Goal: Task Accomplishment & Management: Complete application form

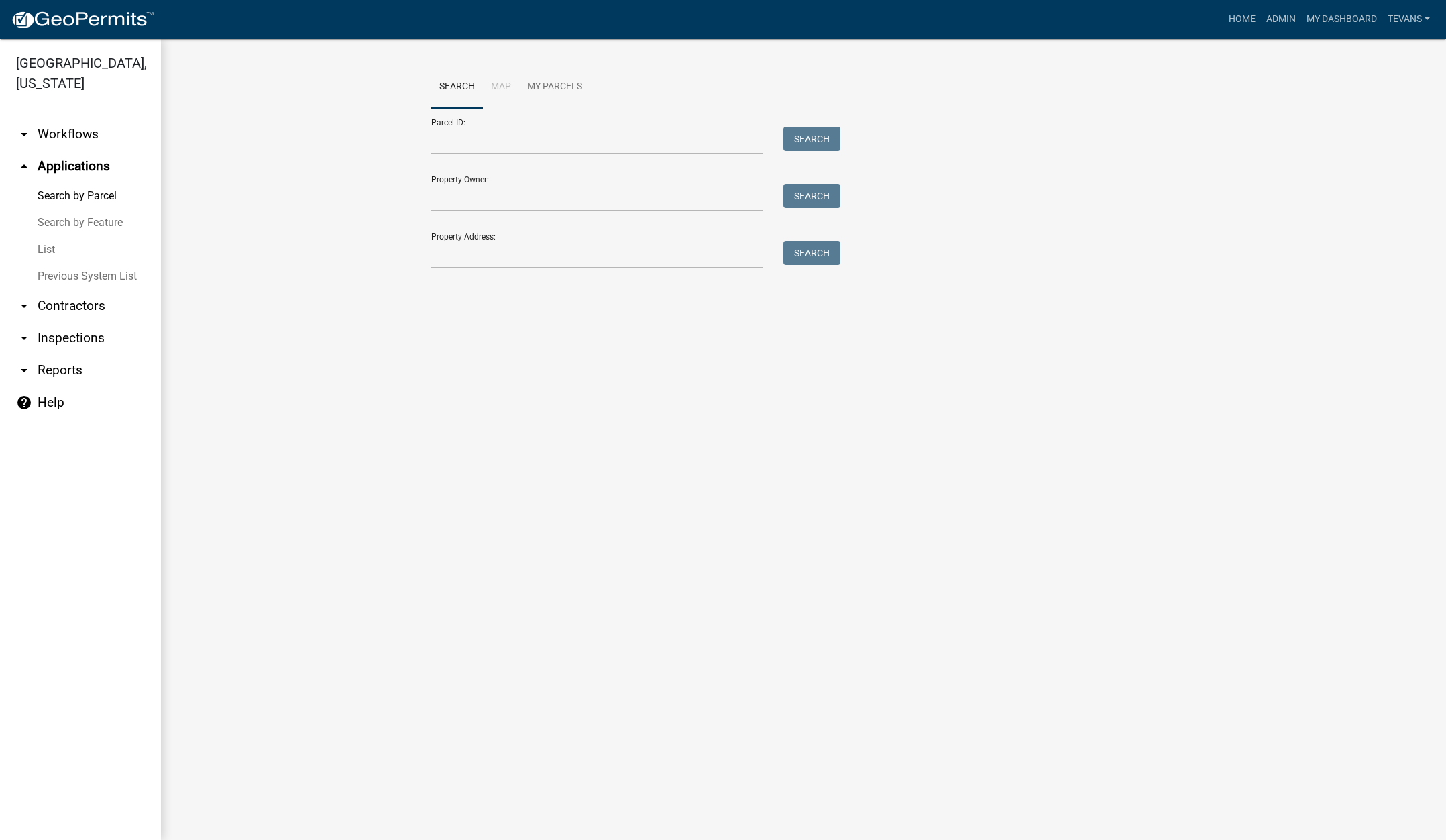
click at [67, 290] on link "arrow_drop_down Contractors" at bounding box center [80, 306] width 161 height 32
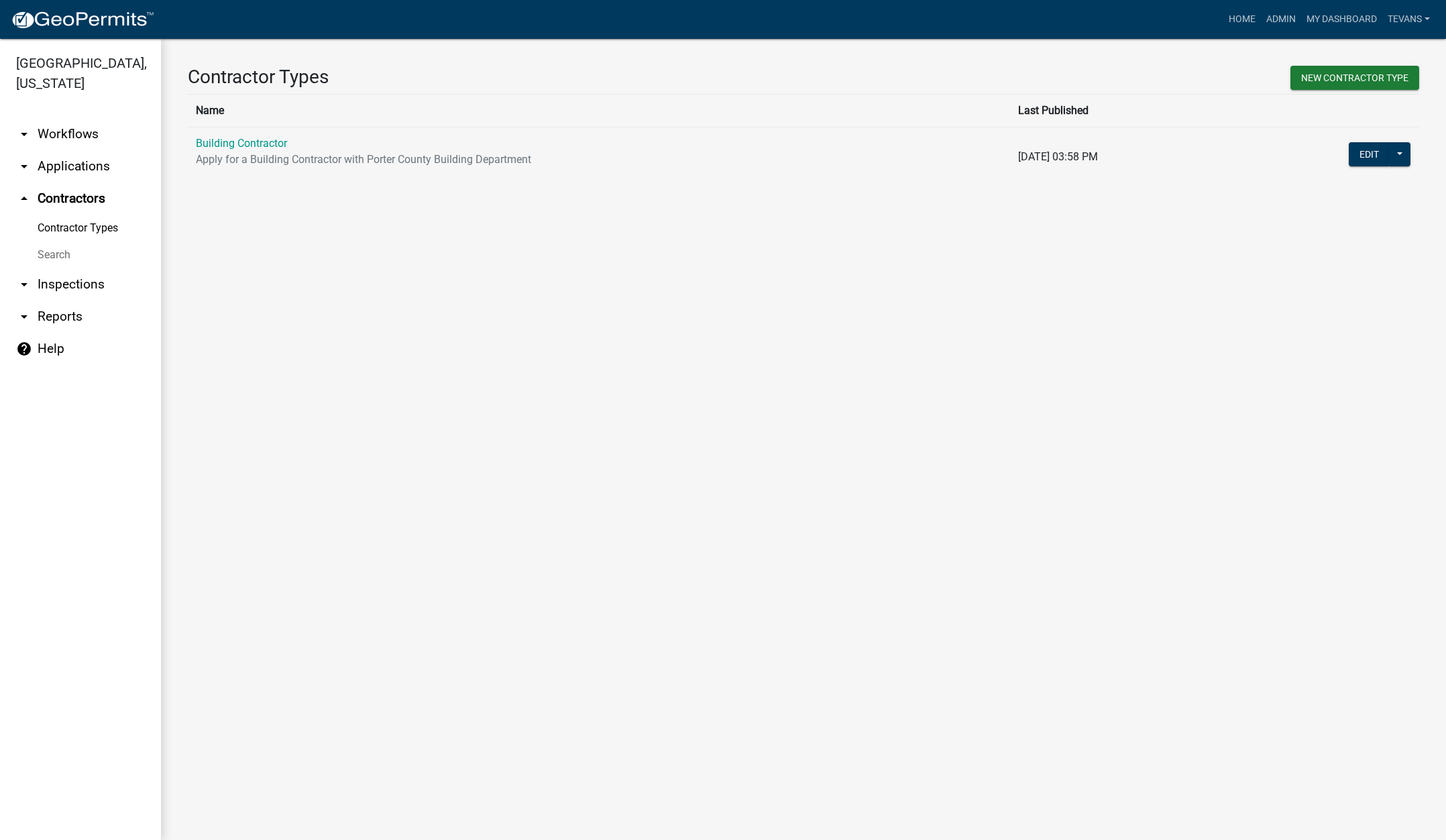
click at [46, 241] on link "Search" at bounding box center [80, 255] width 161 height 27
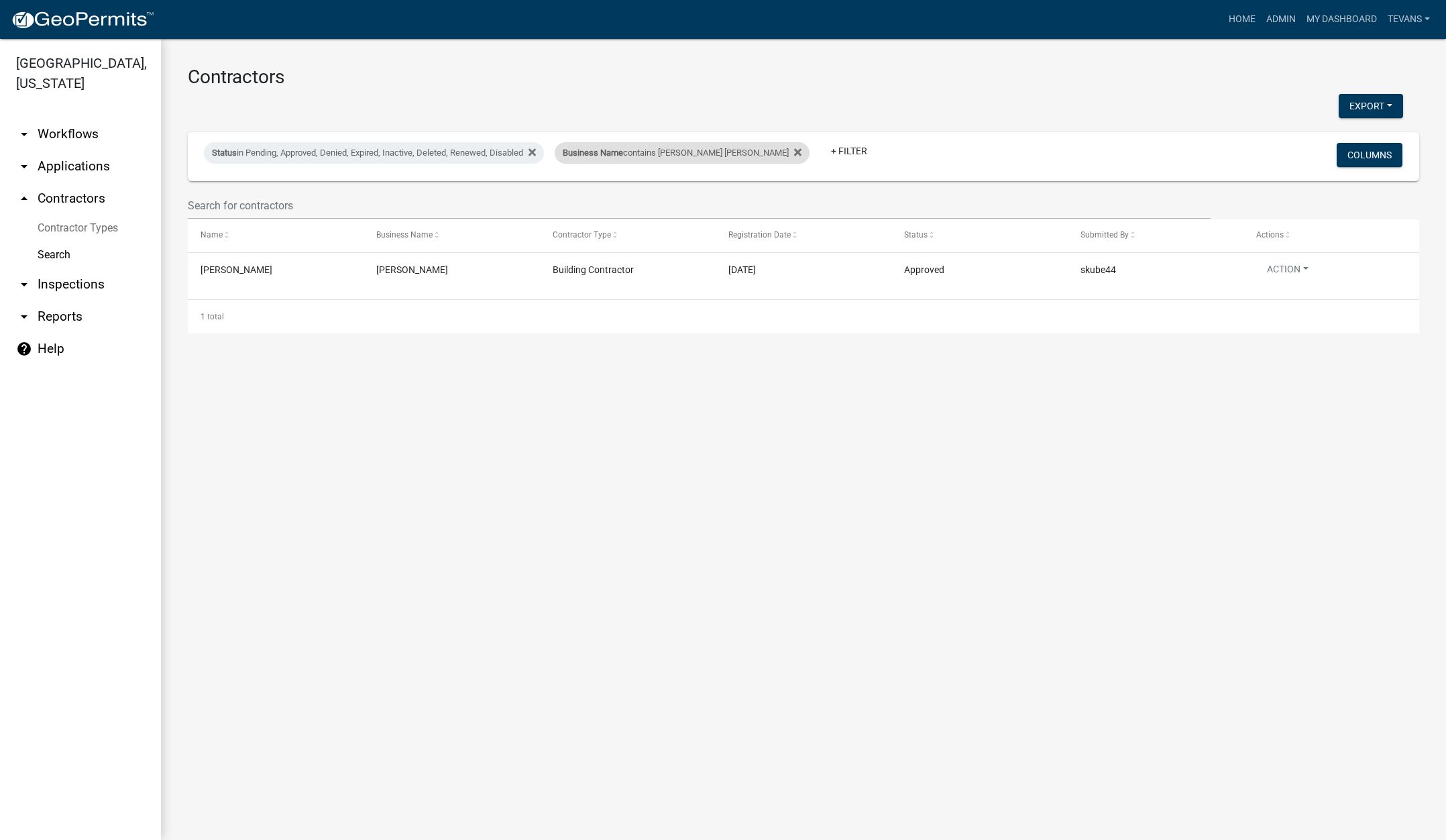
click at [633, 160] on div "Business Name contains [PERSON_NAME] [PERSON_NAME]" at bounding box center [682, 152] width 255 height 21
click at [615, 203] on input "[PERSON_NAME] [PERSON_NAME]" at bounding box center [637, 203] width 123 height 28
click at [615, 204] on input "[PERSON_NAME] [PERSON_NAME]" at bounding box center [637, 203] width 123 height 28
click at [614, 205] on input "[PERSON_NAME] [PERSON_NAME]" at bounding box center [637, 203] width 123 height 28
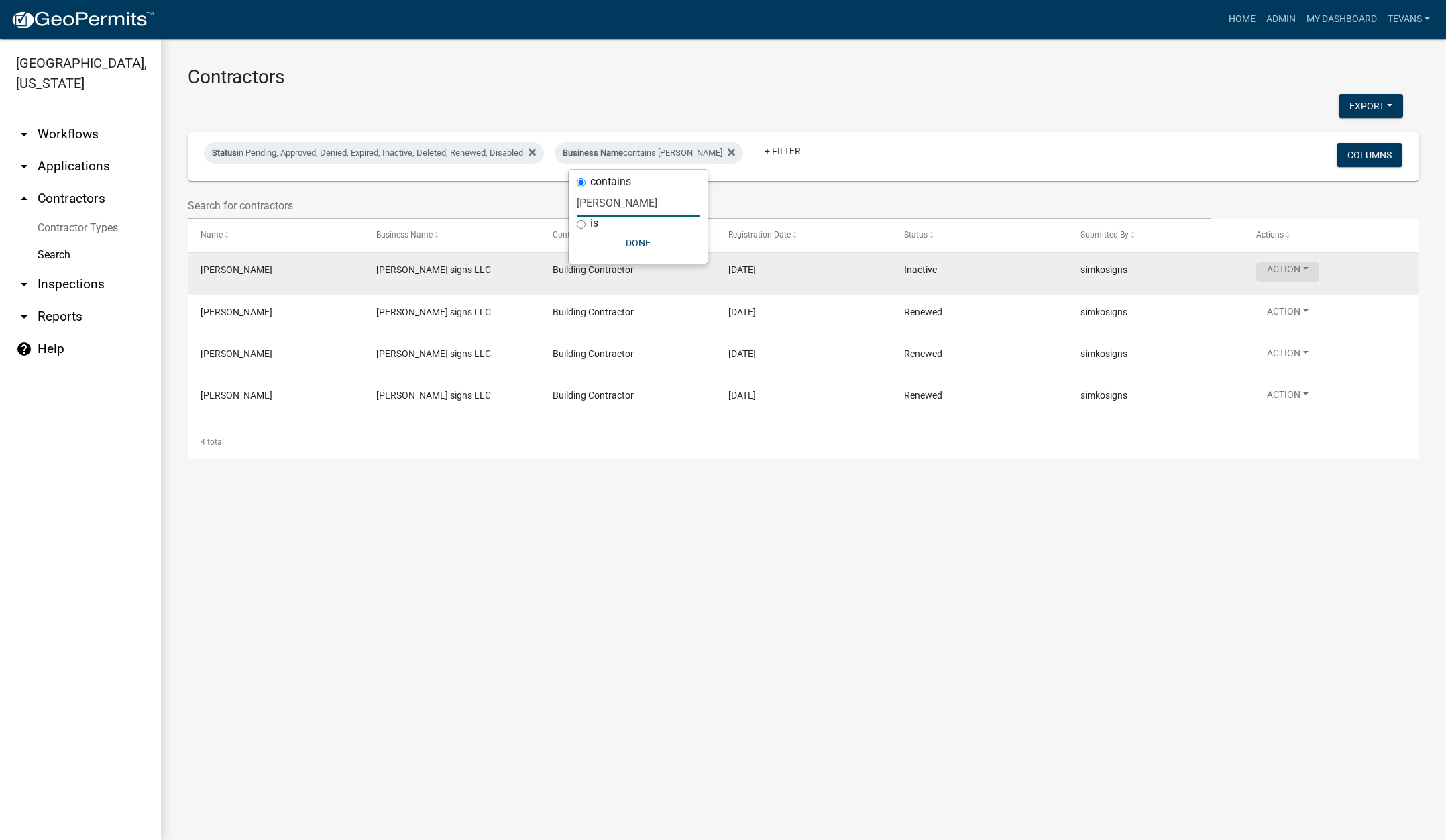
type input "[PERSON_NAME]"
click at [1280, 266] on button "Action" at bounding box center [1288, 271] width 63 height 20
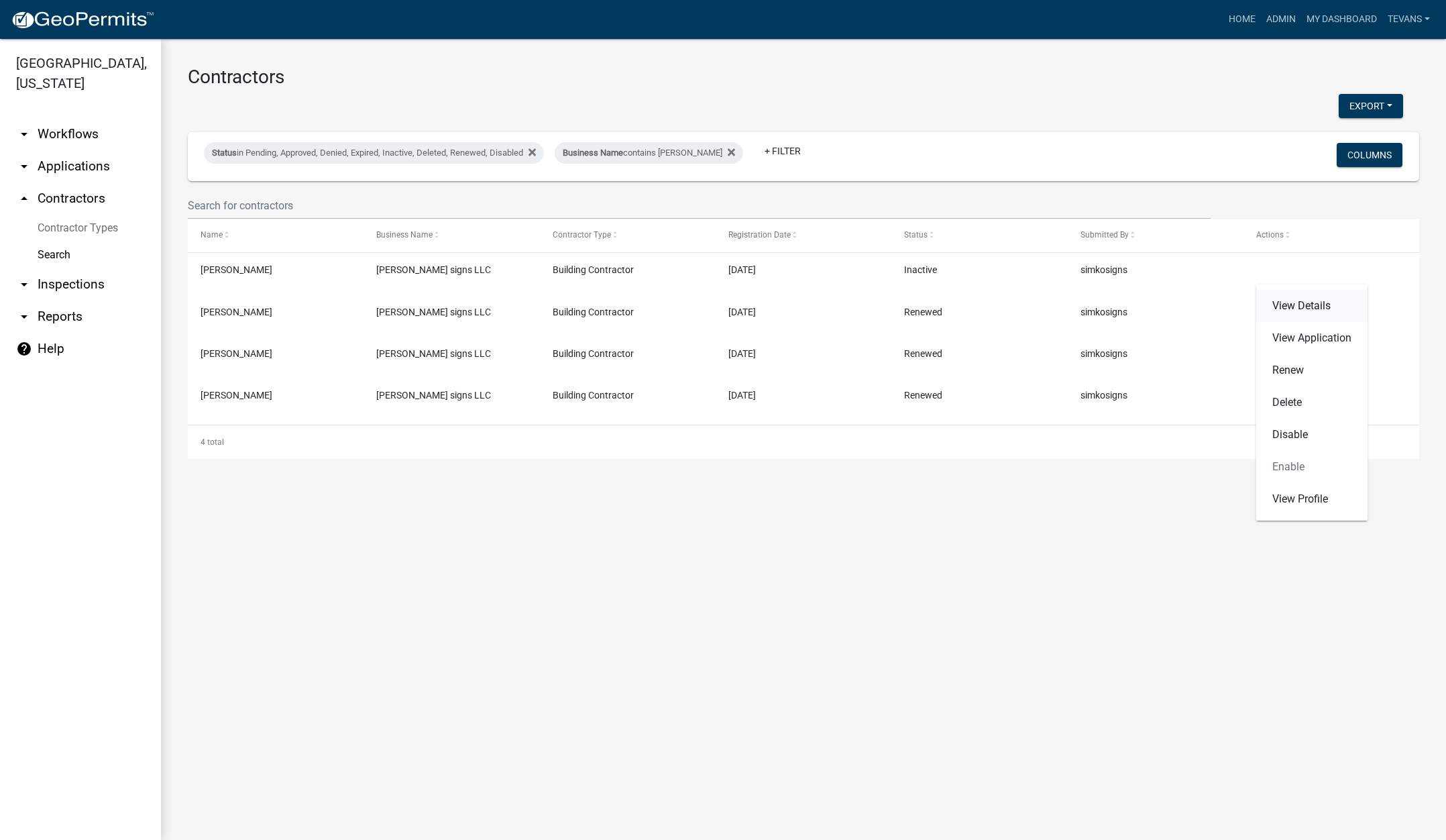
click at [1286, 312] on link "View Details" at bounding box center [1312, 306] width 111 height 32
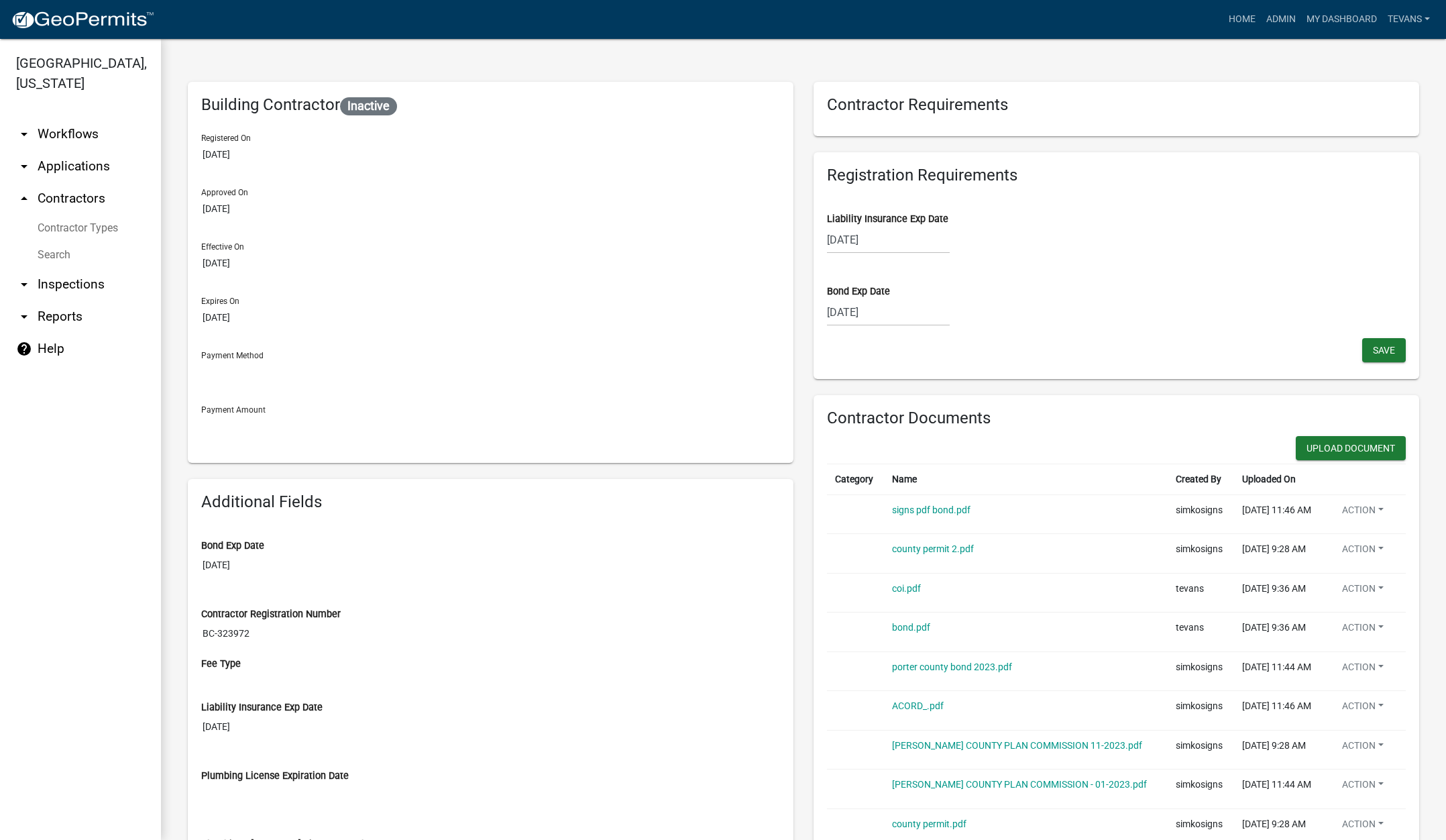
select select "9"
click at [905, 320] on div "[DATE] Aug Sep Oct Nov [DATE] 2026 2027 2028 2029 2030 2031 2032 2033 2034 2035…" at bounding box center [888, 312] width 123 height 28
click at [932, 340] on select "2025 2026 2027 2028 2029 2030 2031 2032 2033 2034 2035 2036 2037 2038 2039 2040…" at bounding box center [929, 340] width 53 height 20
select select "2026"
click at [903, 331] on select "2025 2026 2027 2028 2029 2030 2031 2032 2033 2034 2035 2036 2037 2038 2039 2040…" at bounding box center [929, 340] width 53 height 20
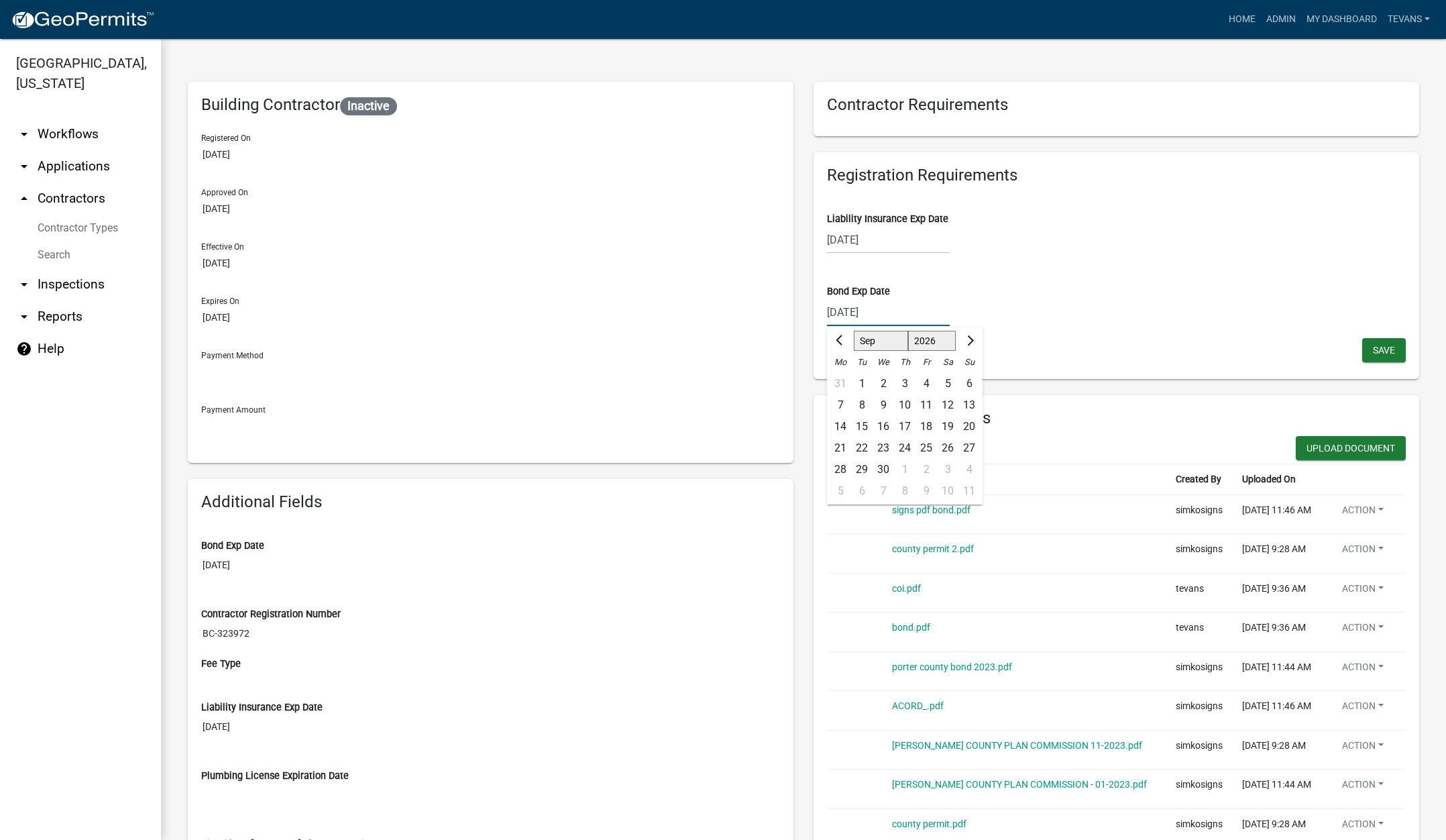
click at [856, 424] on div "15" at bounding box center [861, 426] width 21 height 21
type input "[DATE]"
click at [1373, 350] on span "Save" at bounding box center [1384, 349] width 22 height 11
click at [787, 471] on div "Building Contractor Inactive Registered On [DATE] Approved On [DATE] Effective …" at bounding box center [490, 647] width 626 height 1130
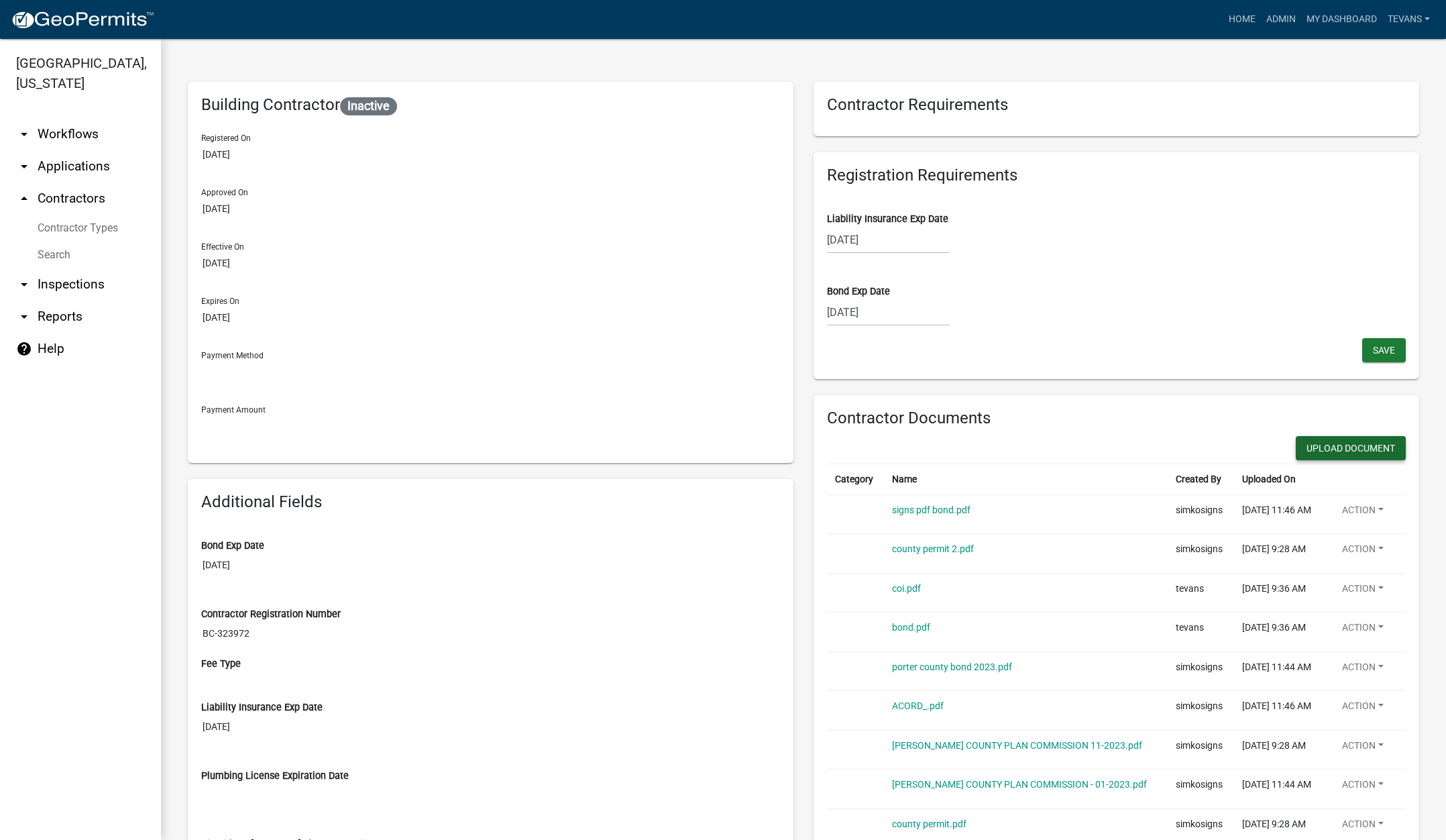
click at [1337, 437] on button "Upload Document" at bounding box center [1351, 448] width 110 height 24
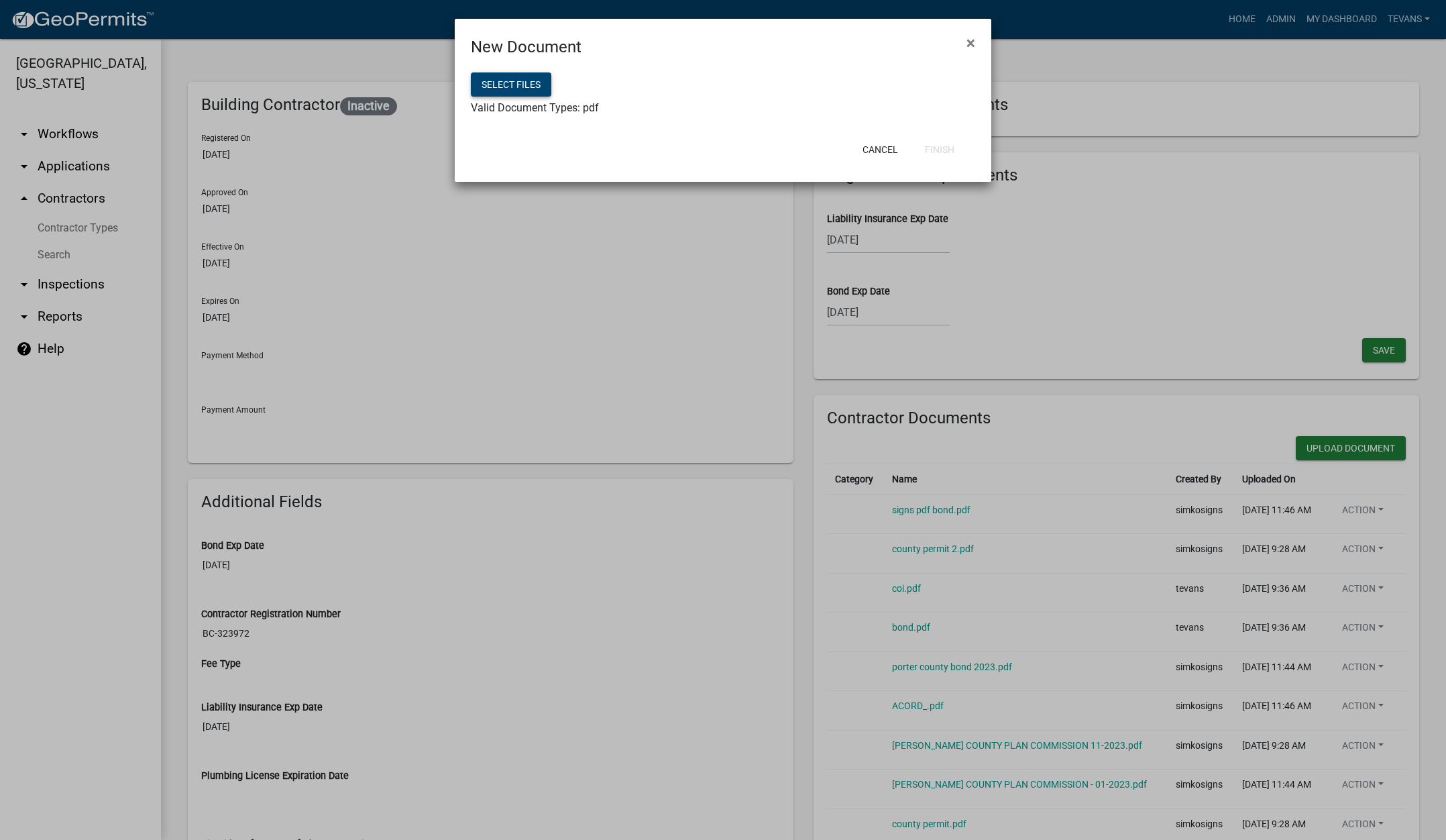
click at [514, 81] on button "Select files" at bounding box center [511, 84] width 80 height 24
click at [950, 151] on button "Finish" at bounding box center [940, 149] width 51 height 24
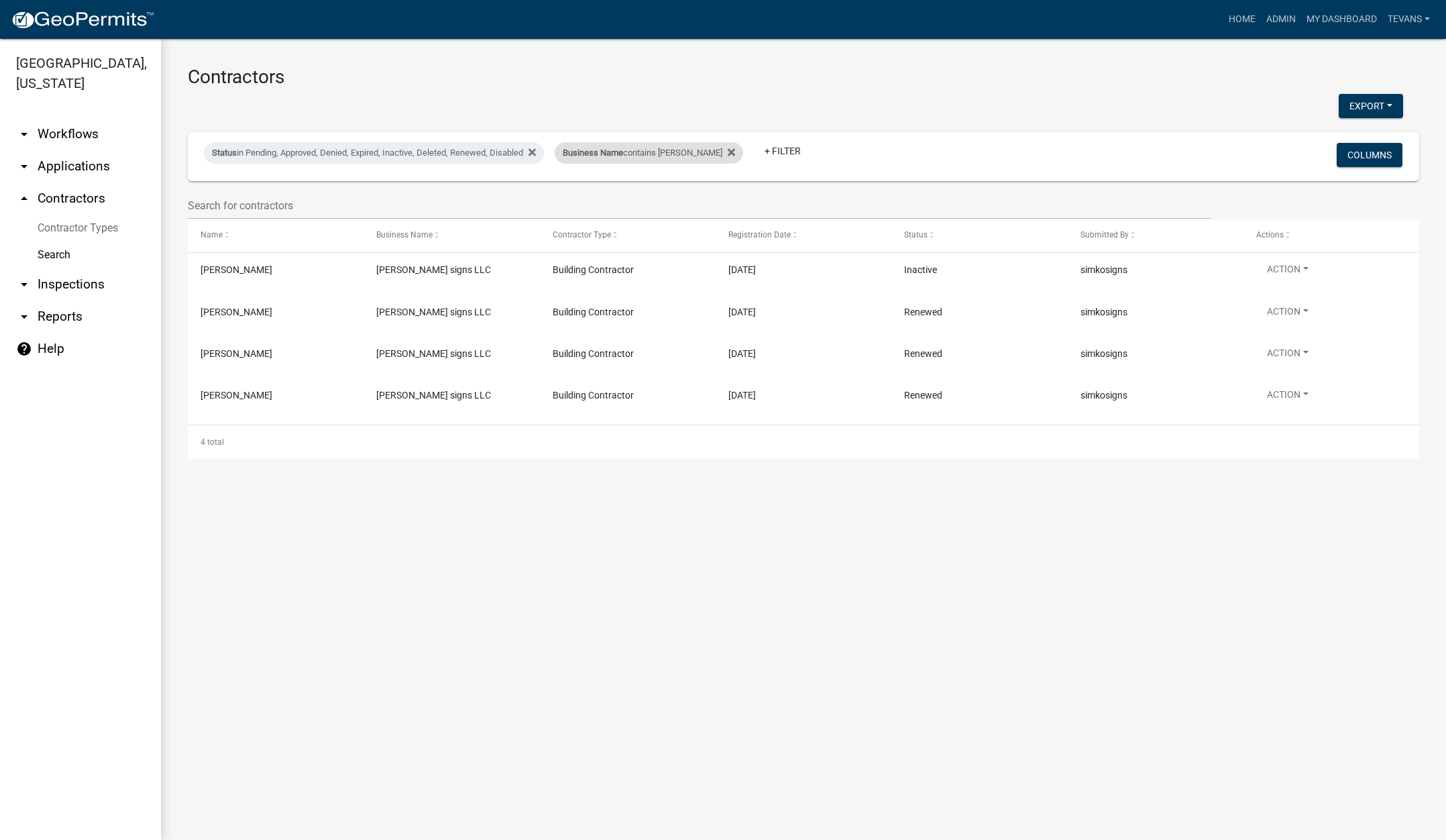
click at [631, 157] on div "Business Name contains [PERSON_NAME]" at bounding box center [649, 152] width 189 height 21
click at [613, 203] on input "[PERSON_NAME]" at bounding box center [638, 203] width 123 height 28
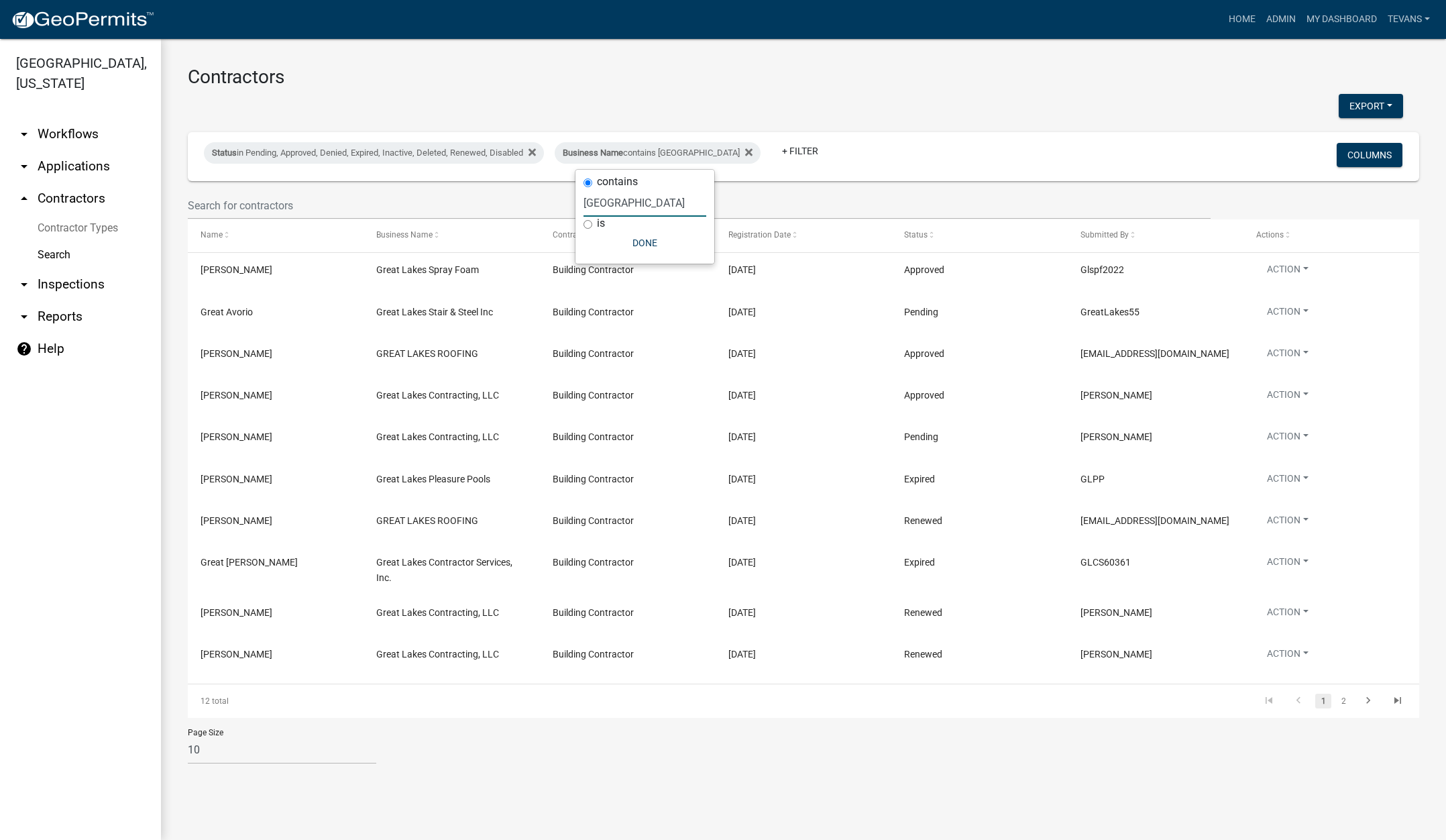
type input "[GEOGRAPHIC_DATA]"
click at [68, 150] on link "arrow_drop_down Applications" at bounding box center [80, 166] width 161 height 32
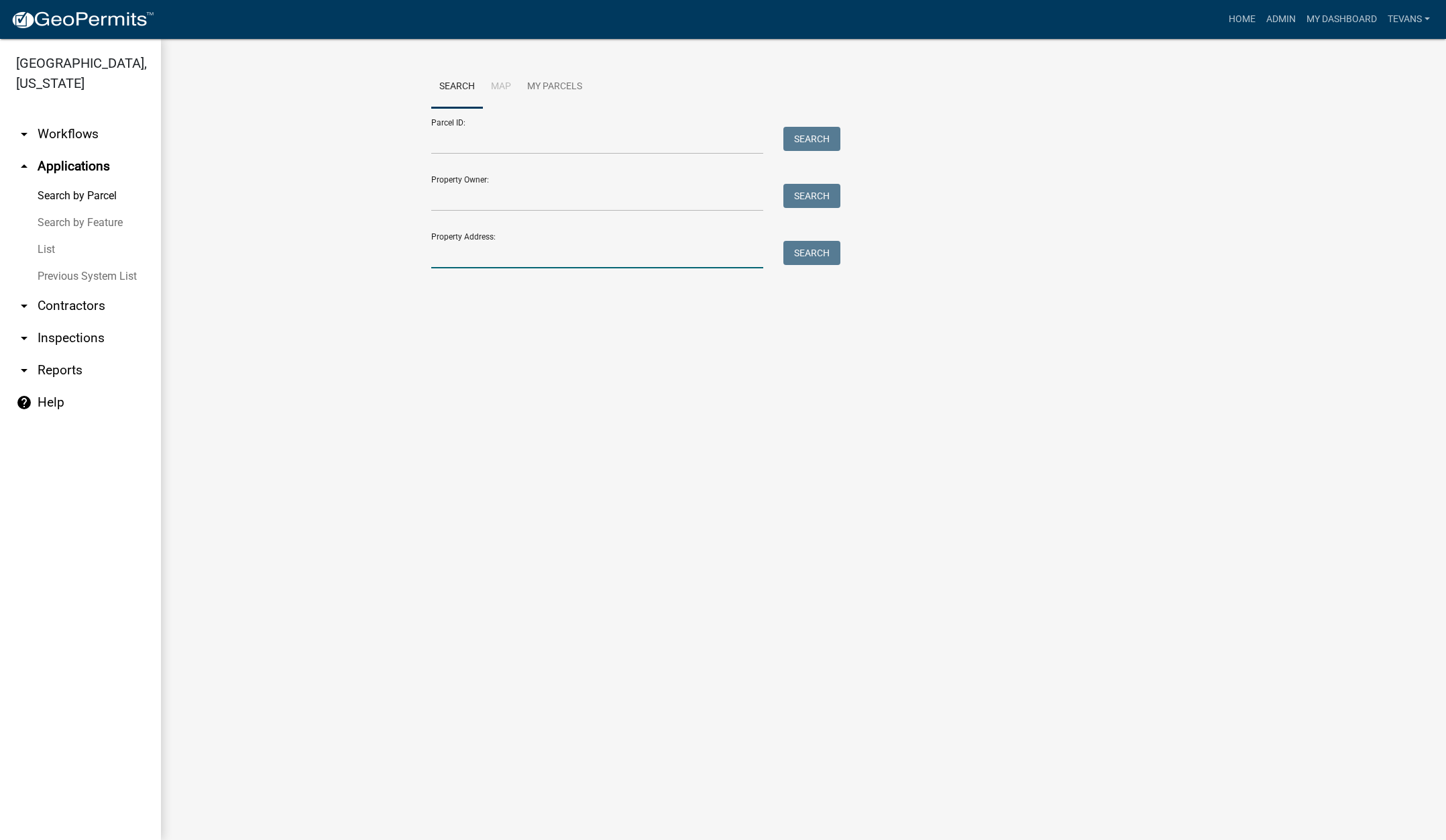
click at [465, 260] on input "Property Address:" at bounding box center [597, 255] width 332 height 28
type input "1"
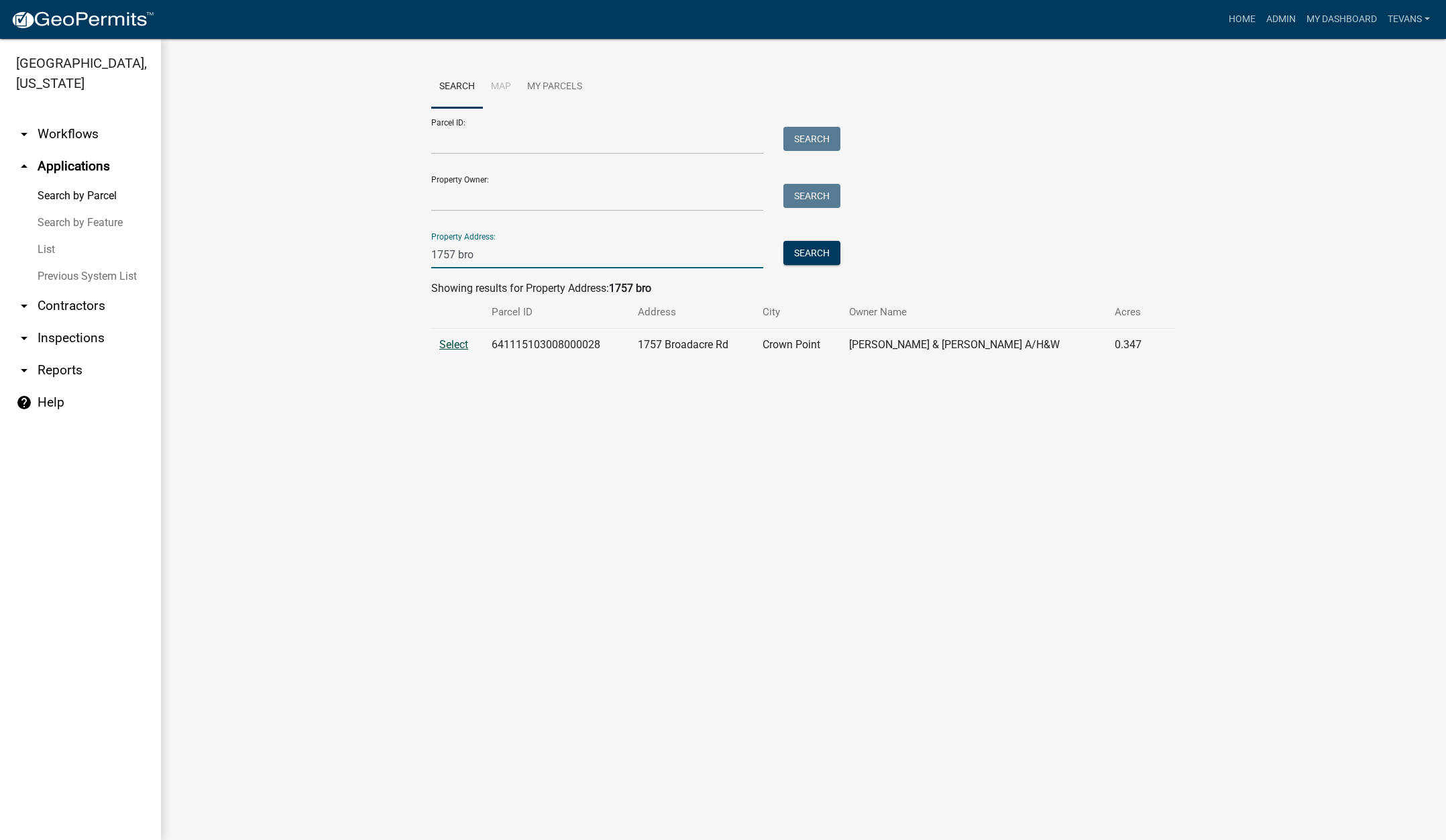
type input "1757 bro"
click at [452, 345] on span "Select" at bounding box center [453, 344] width 29 height 12
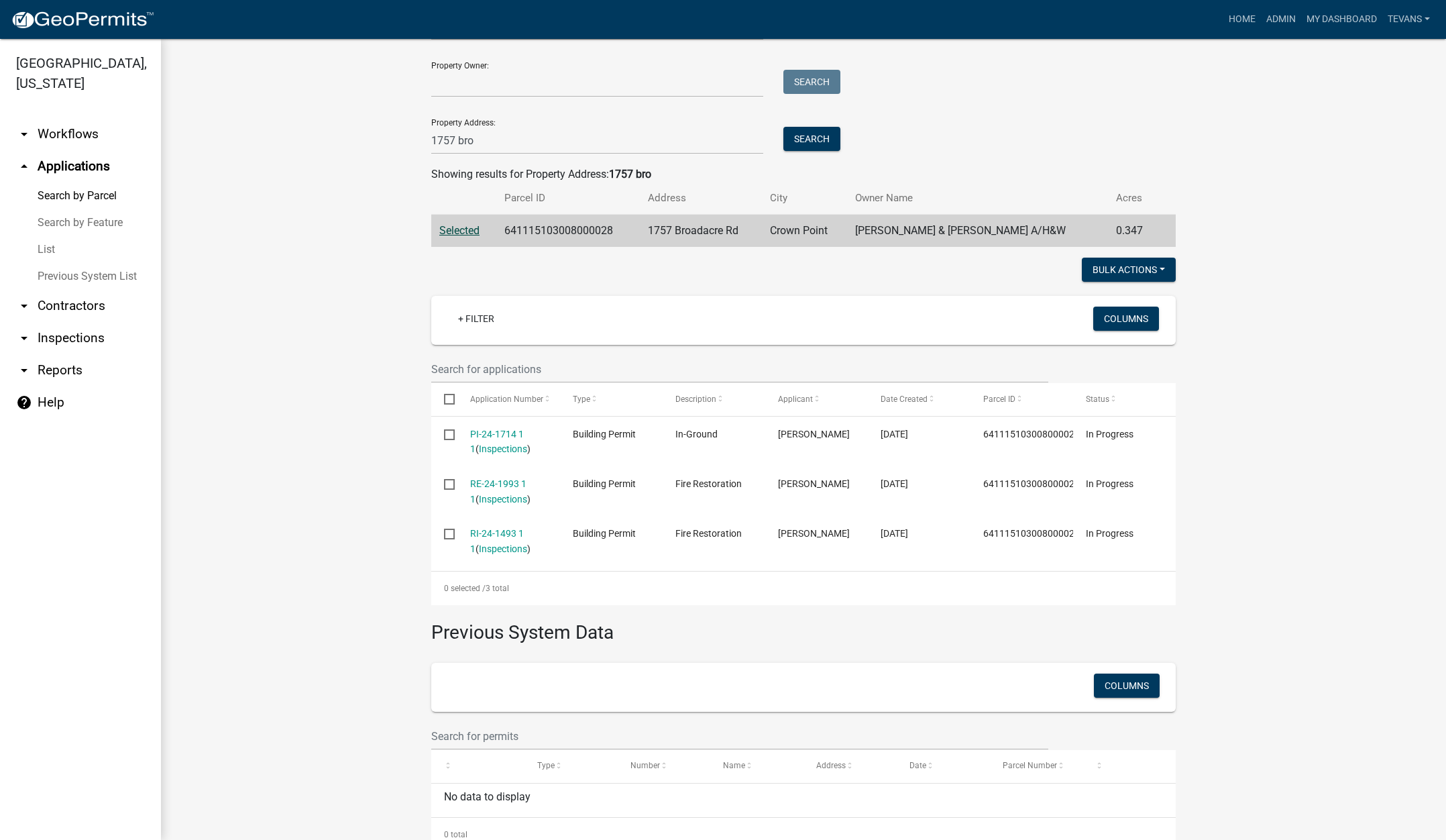
scroll to position [134, 0]
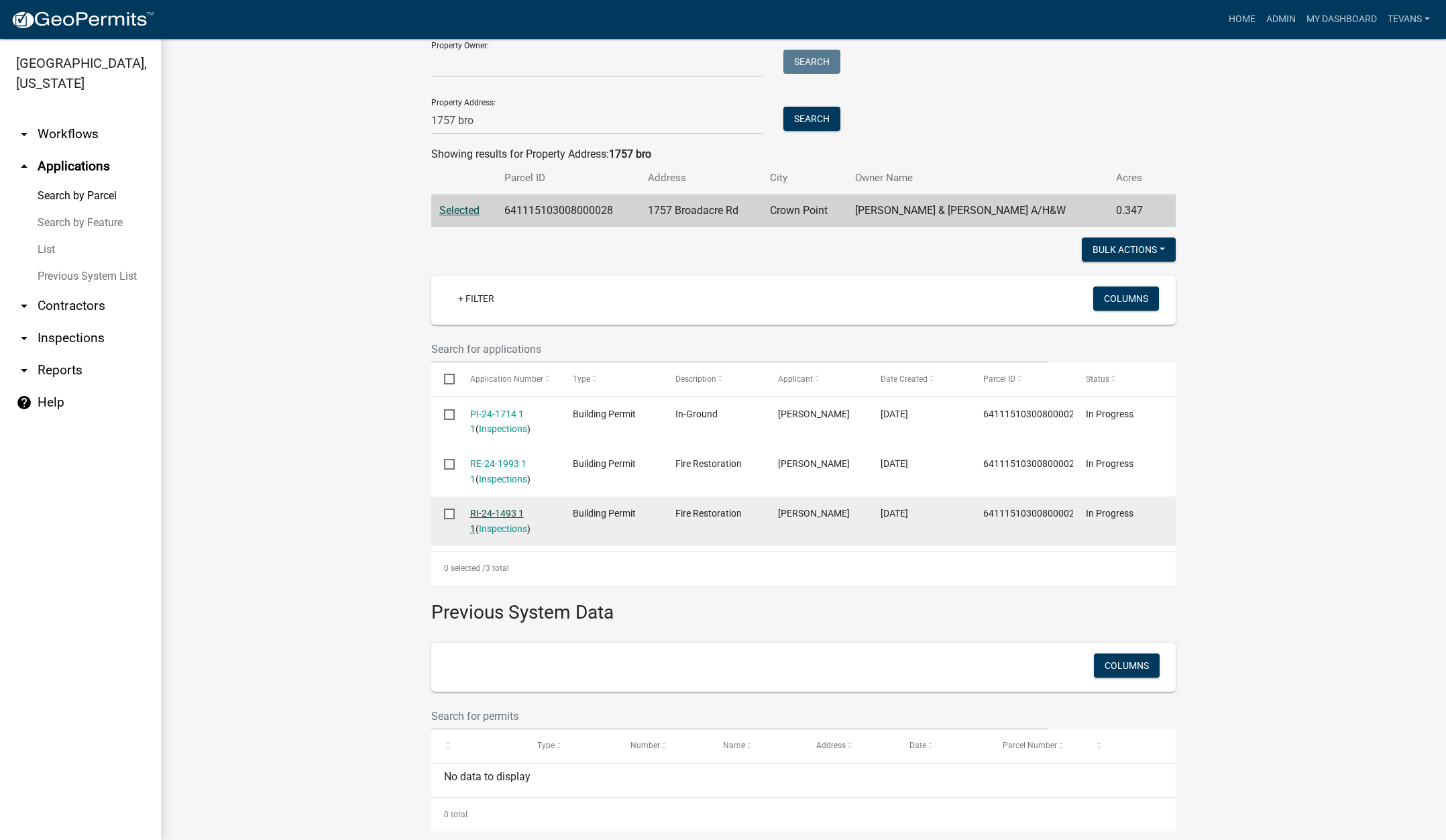
click at [494, 510] on link "RI-24-1493 1 1" at bounding box center [496, 521] width 53 height 26
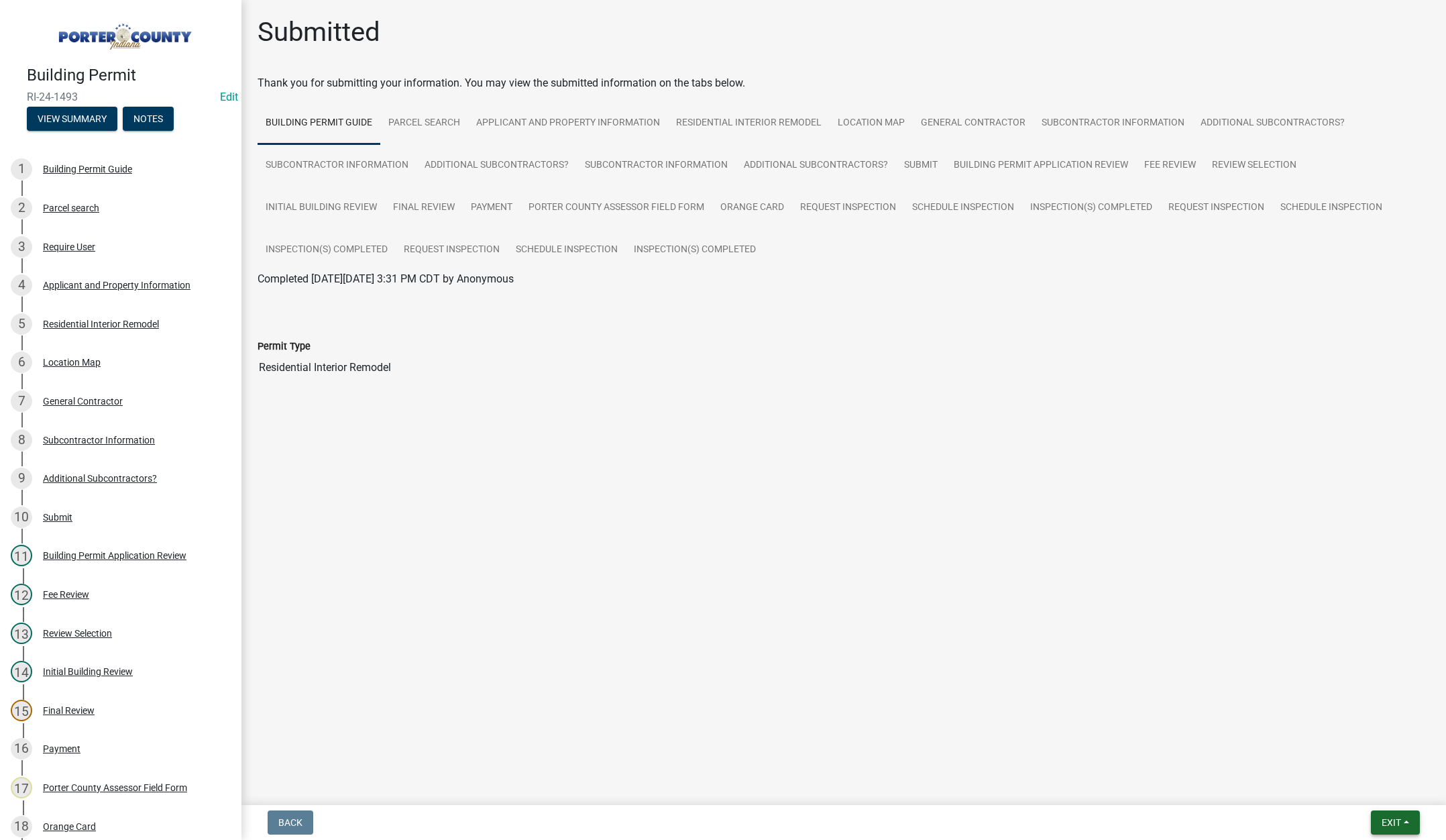
click at [1385, 818] on span "Exit" at bounding box center [1391, 822] width 20 height 11
click at [1385, 795] on button "Save & Exit" at bounding box center [1366, 787] width 108 height 32
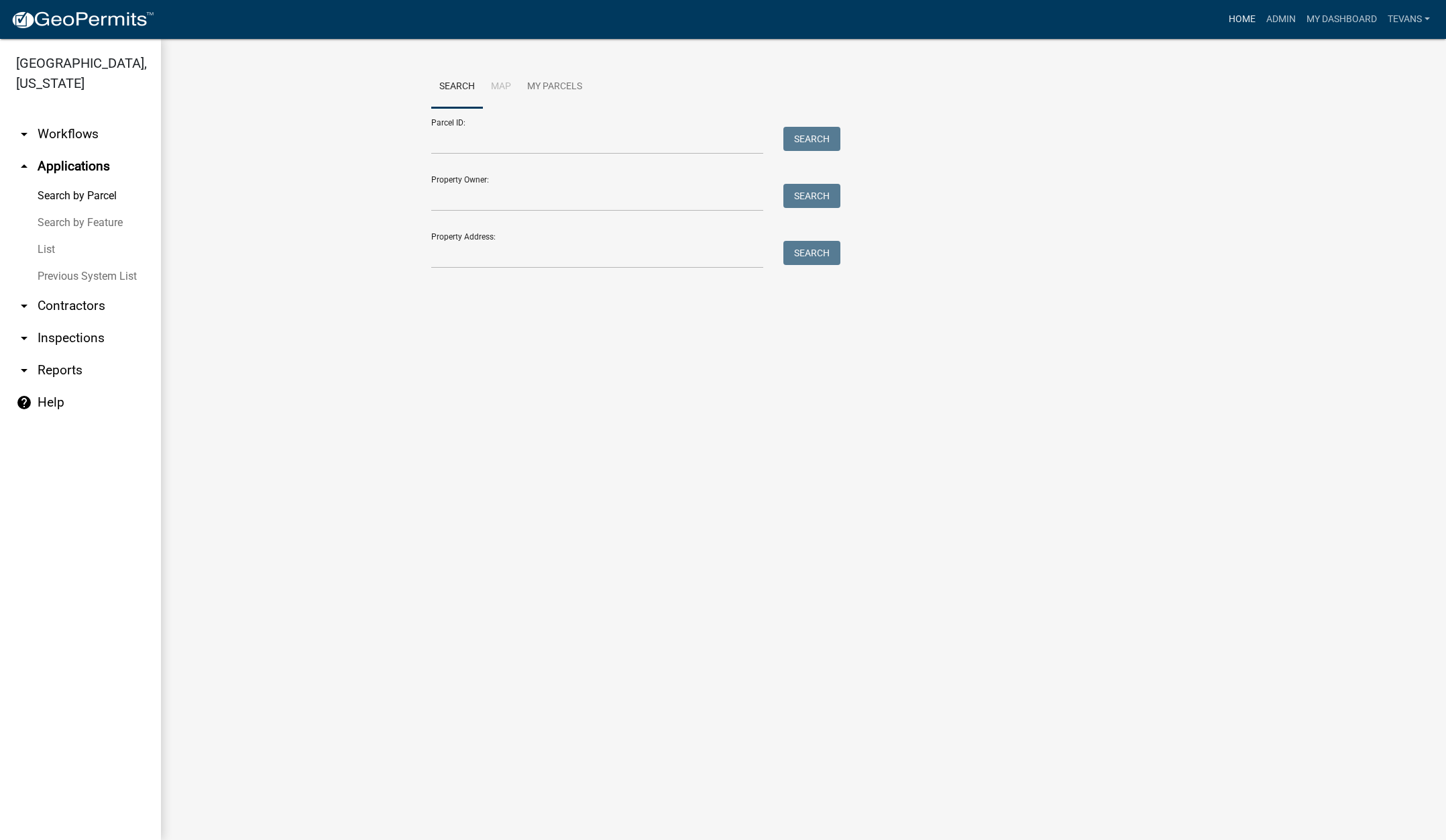
click at [1235, 17] on link "Home" at bounding box center [1242, 19] width 37 height 26
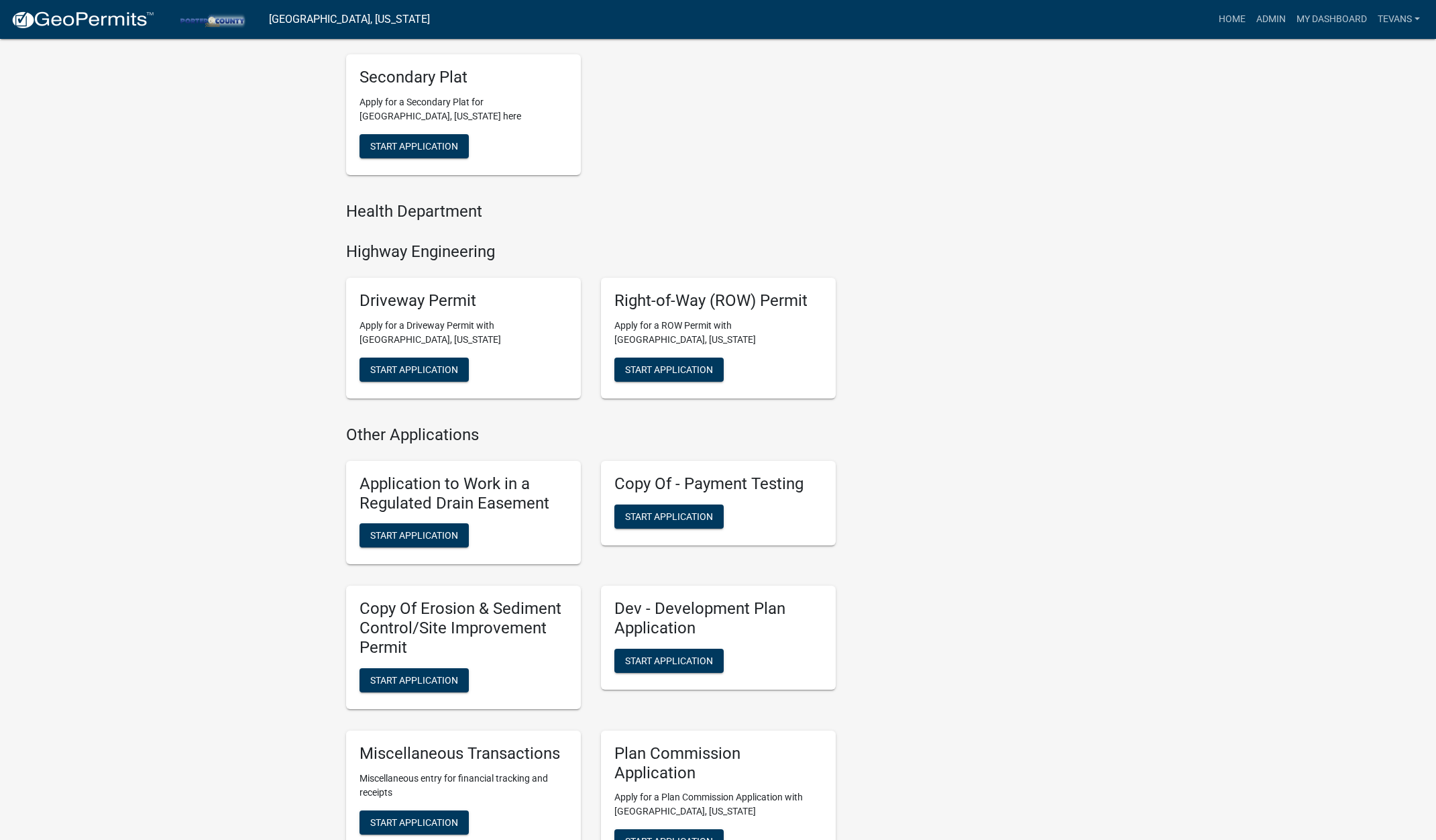
scroll to position [939, 0]
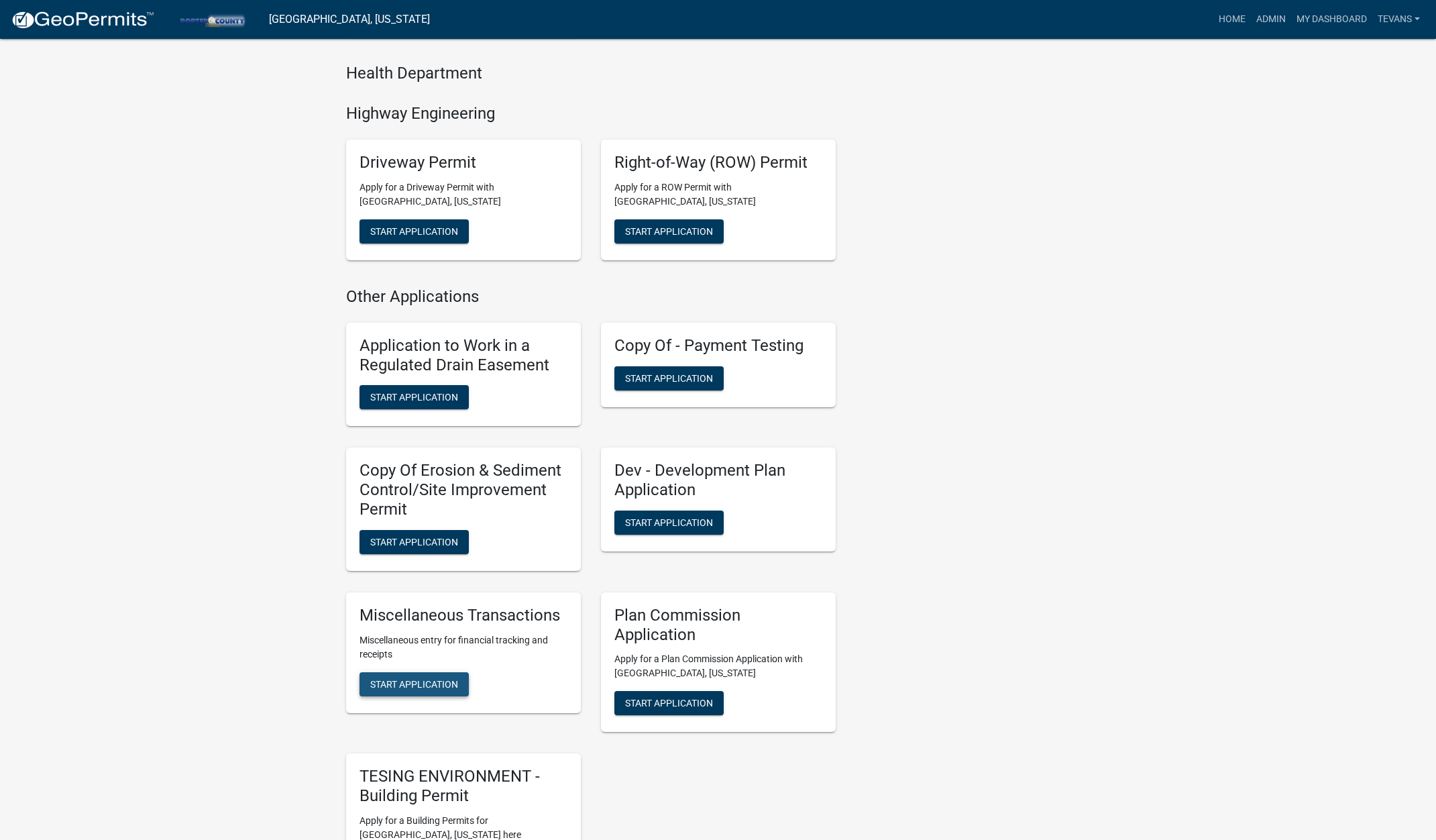
click at [451, 686] on span "Start Application" at bounding box center [414, 683] width 88 height 11
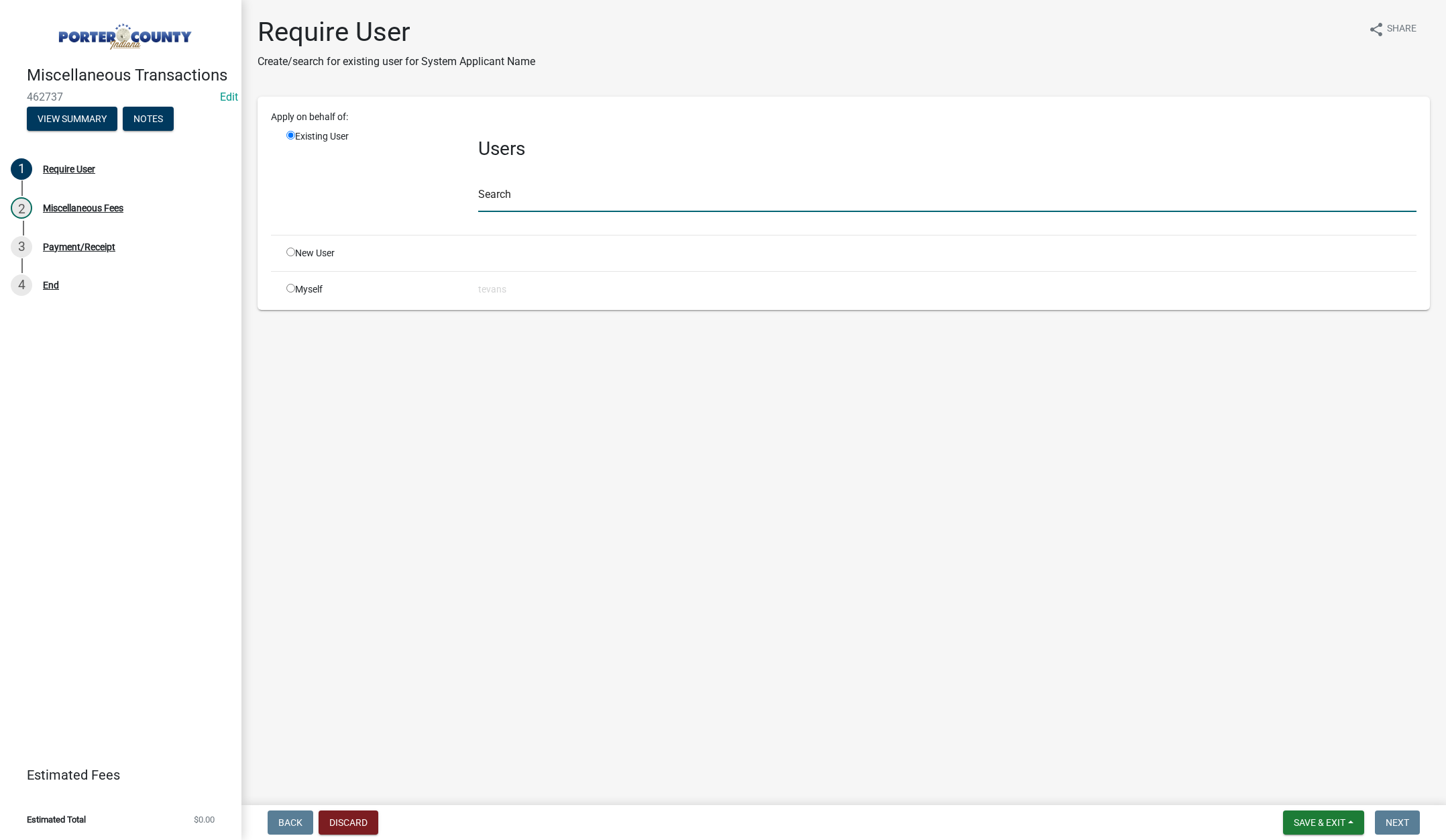
click at [511, 200] on input "text" at bounding box center [947, 198] width 938 height 28
type input "[PERSON_NAME]"
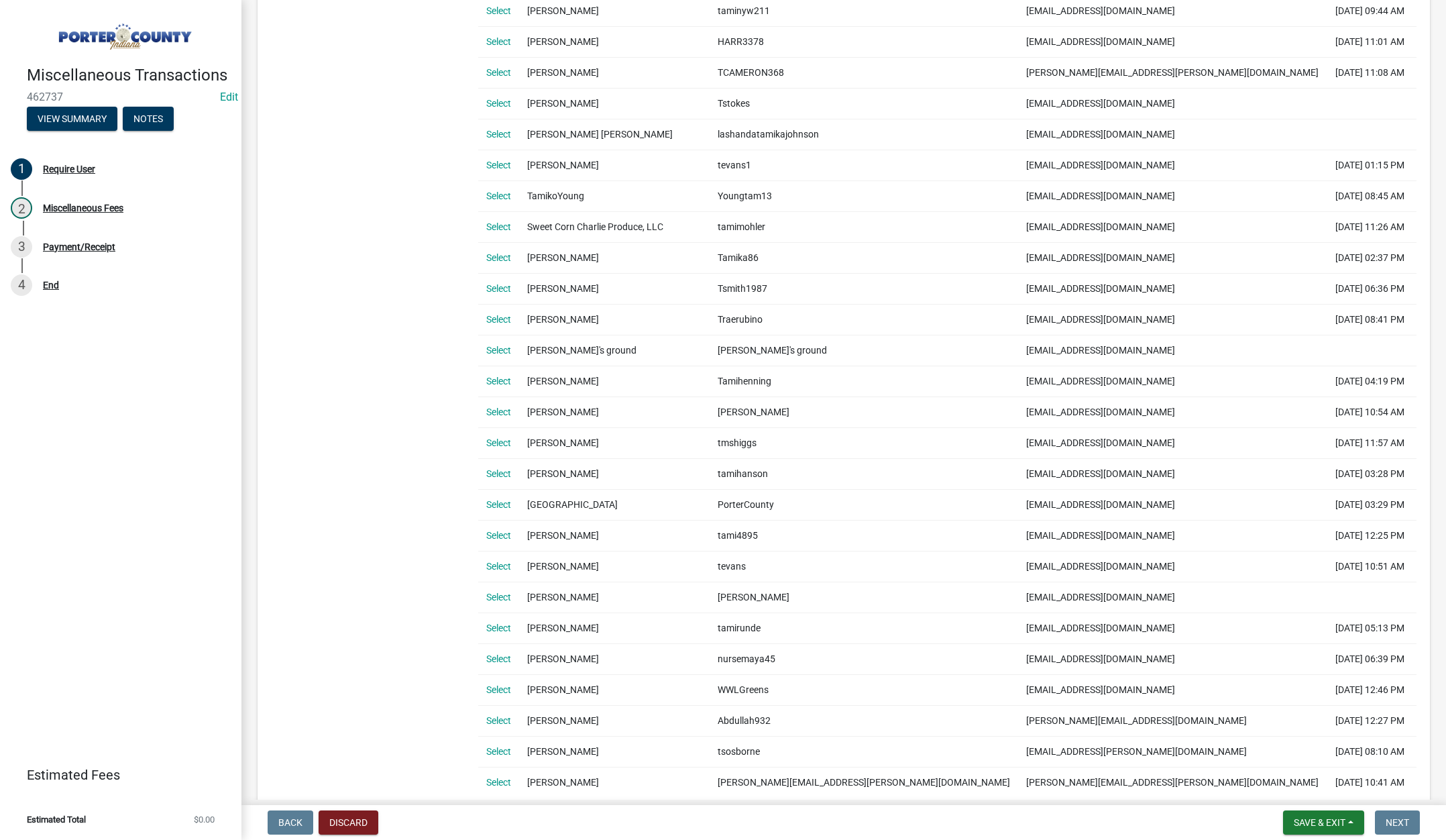
scroll to position [604, 0]
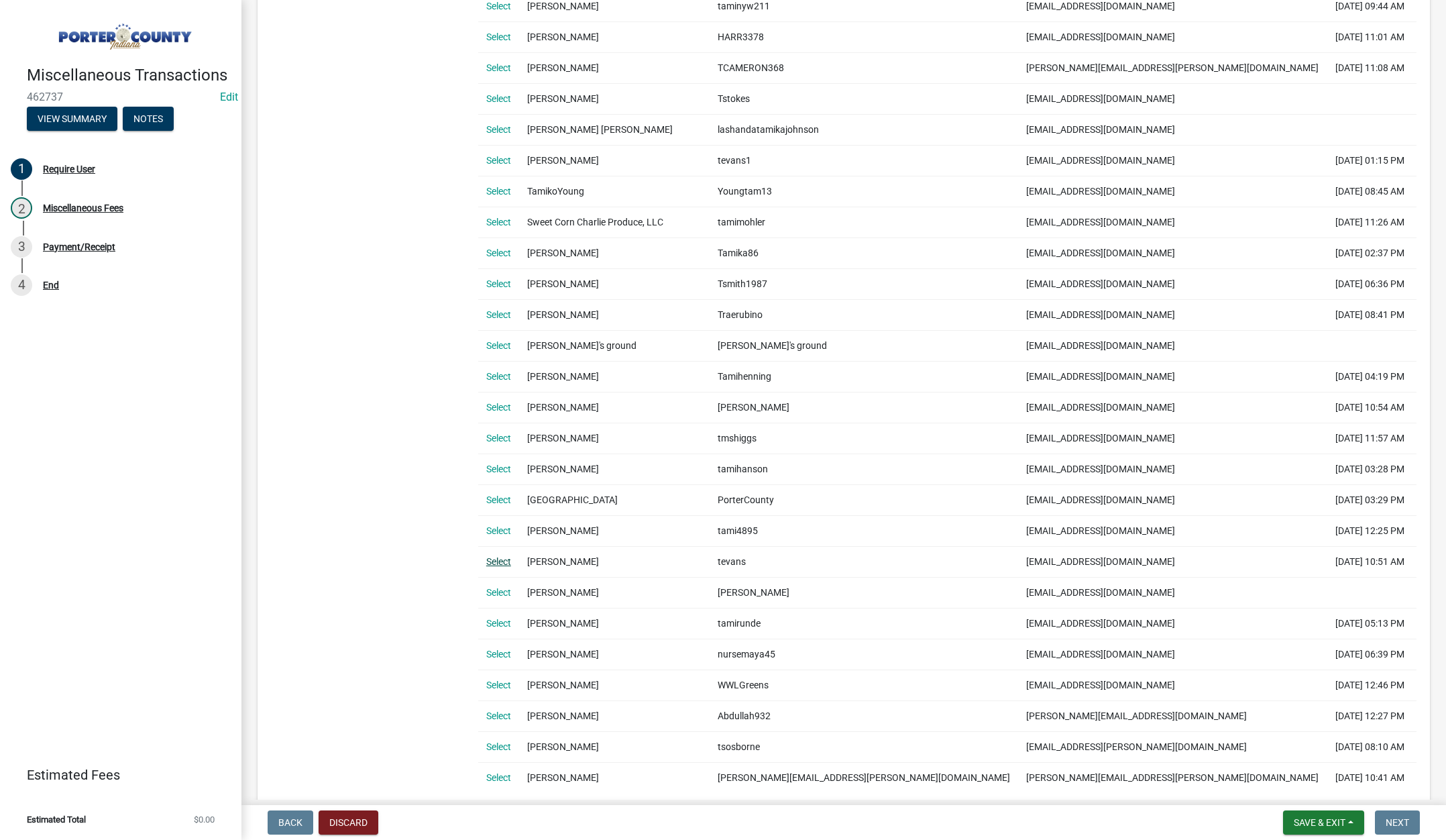
click at [500, 558] on link "Select" at bounding box center [498, 561] width 25 height 11
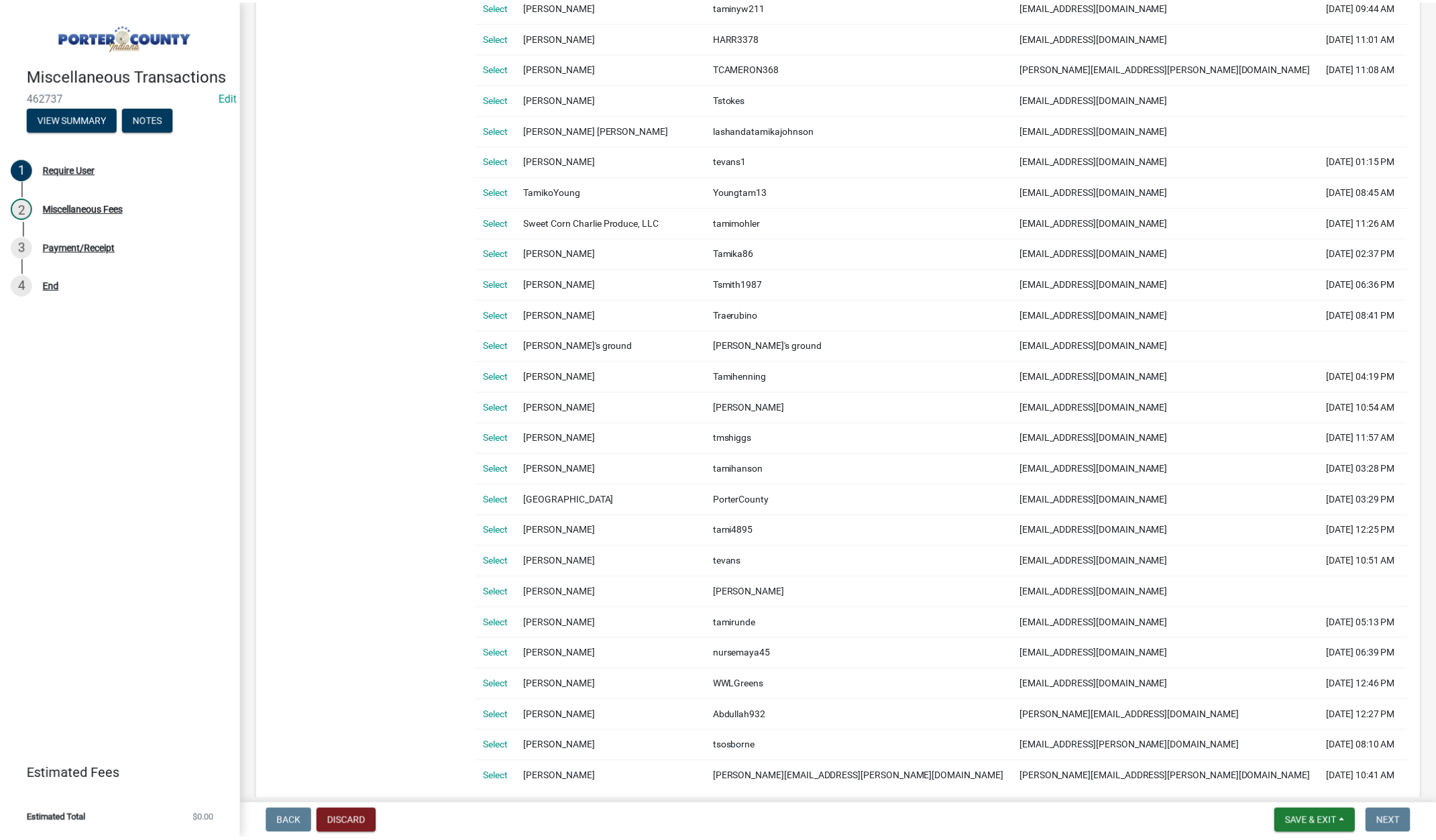
scroll to position [0, 0]
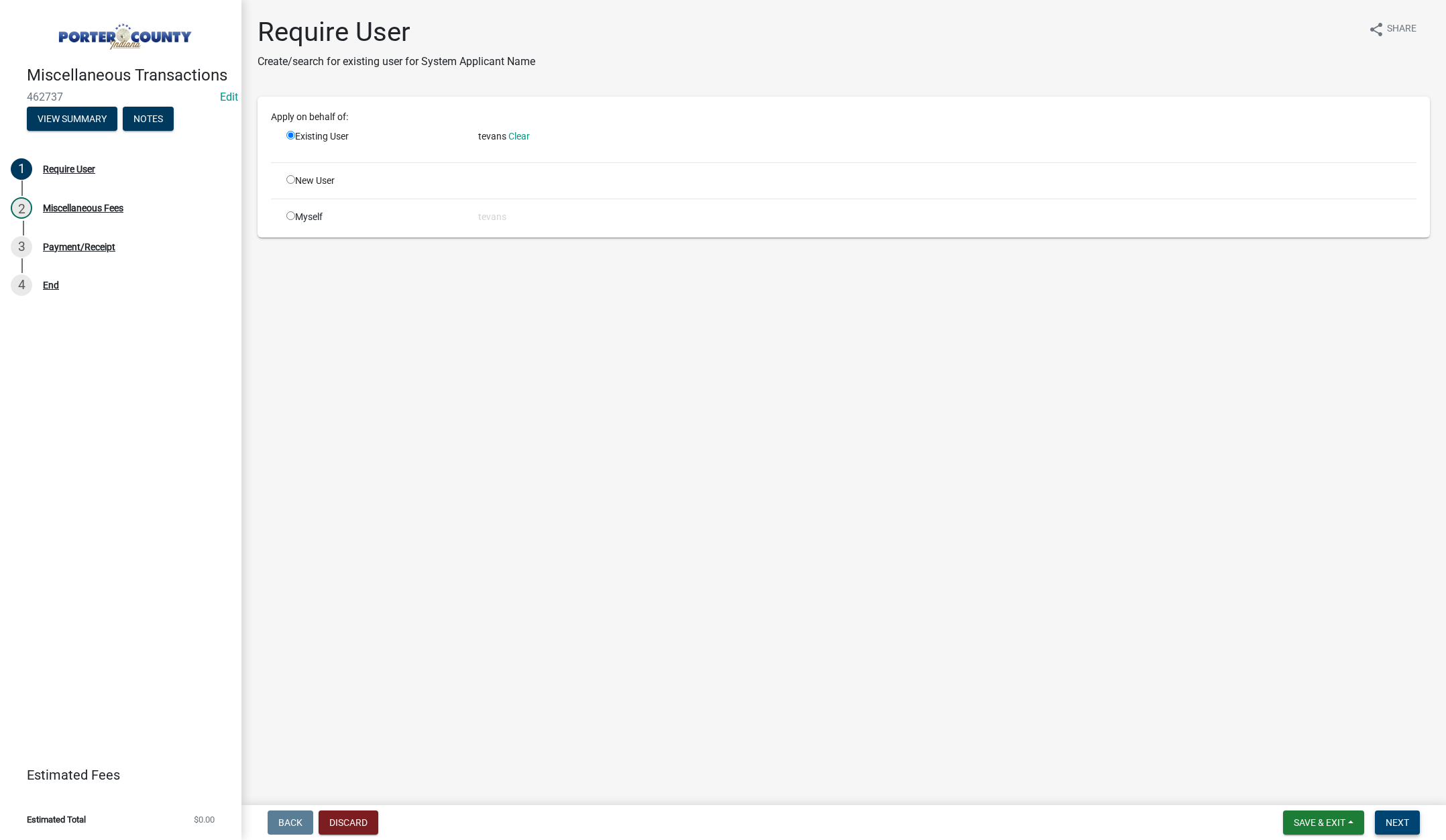
click at [1391, 815] on button "Next" at bounding box center [1397, 822] width 45 height 24
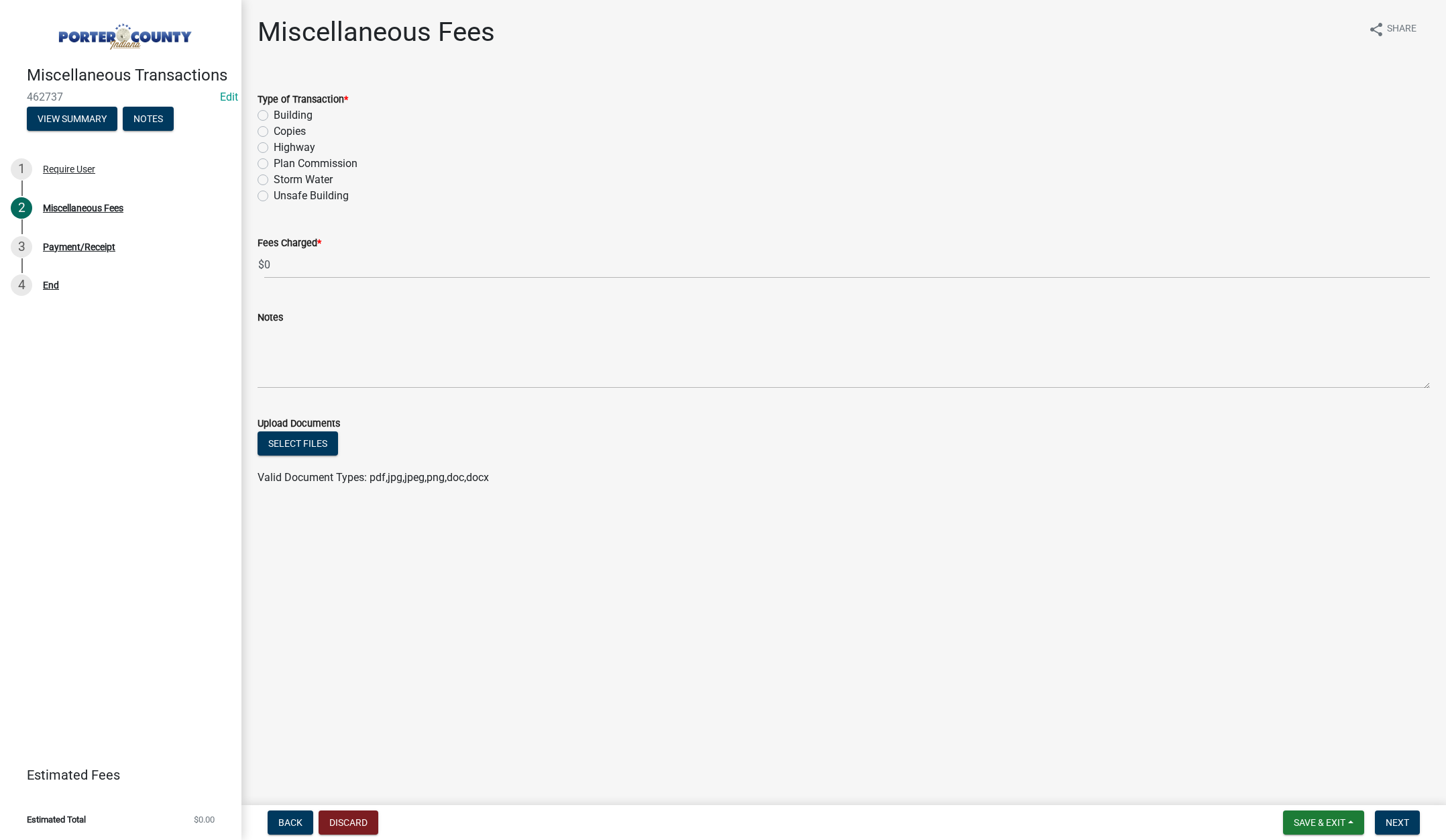
click at [274, 147] on label "Highway" at bounding box center [294, 148] width 42 height 16
click at [274, 147] on input "Highway" at bounding box center [278, 144] width 9 height 9
radio input "true"
click at [277, 269] on input "0" at bounding box center [847, 265] width 1166 height 28
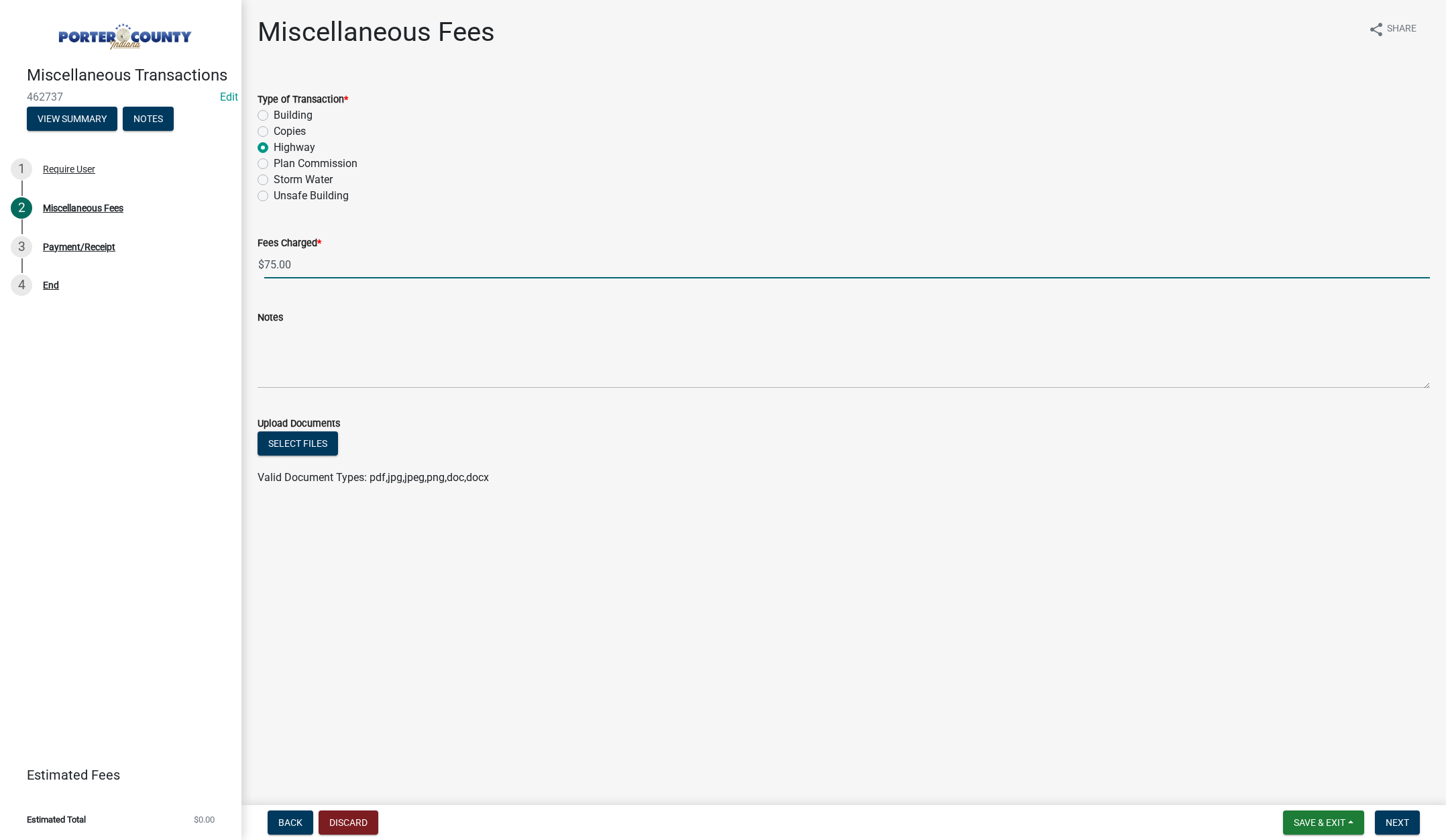
type input "75.00"
click at [258, 340] on textarea "Notes" at bounding box center [844, 357] width 1172 height 63
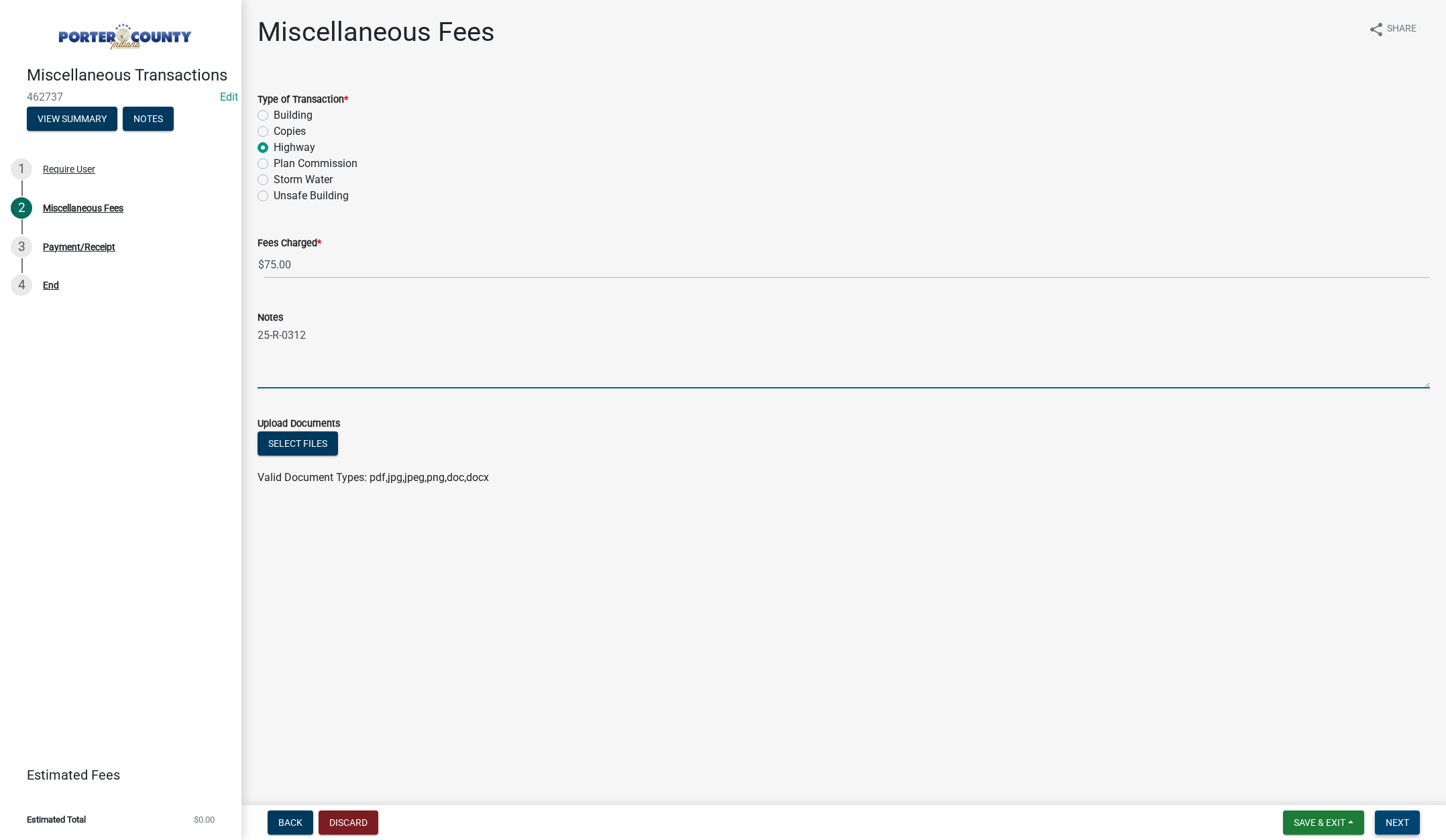
type textarea "25-R-0312"
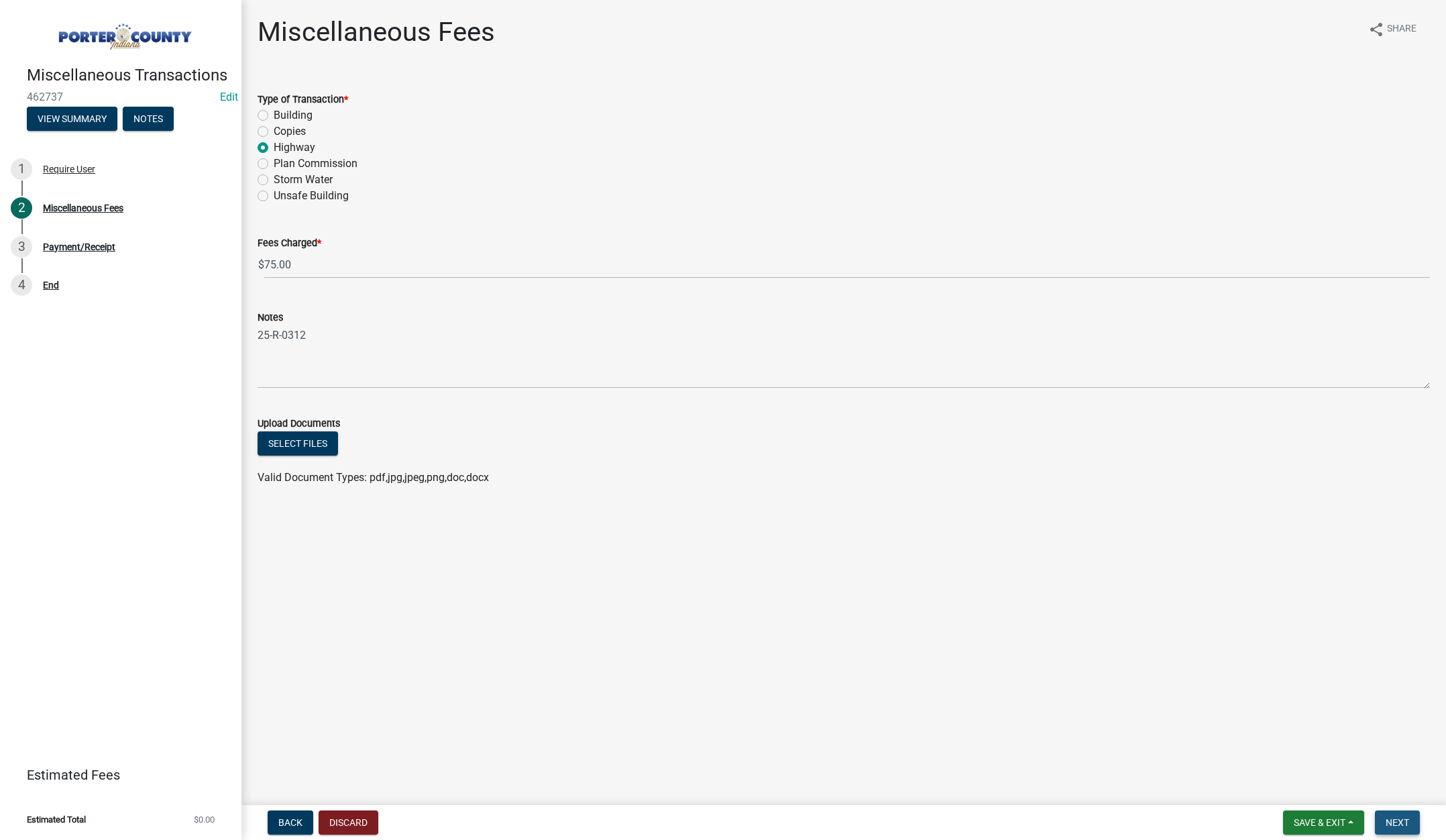
click at [1390, 817] on span "Next" at bounding box center [1398, 822] width 23 height 11
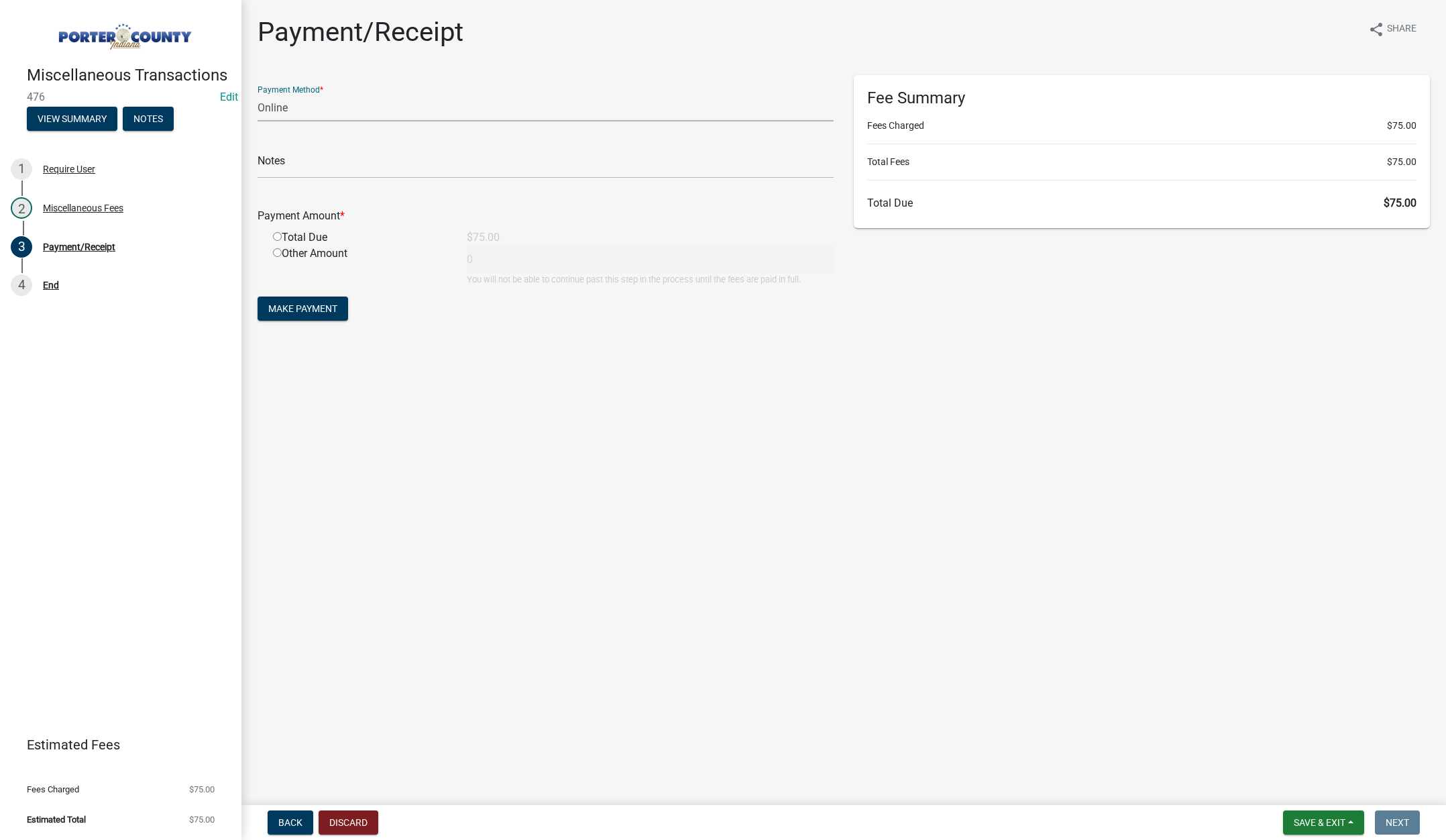
click at [278, 106] on select "Credit Card POS Check Cash Online" at bounding box center [545, 108] width 576 height 28
select select "1: 0"
click at [258, 94] on select "Credit Card POS Check Cash Online" at bounding box center [545, 108] width 576 height 28
click at [291, 164] on input "text" at bounding box center [545, 165] width 576 height 28
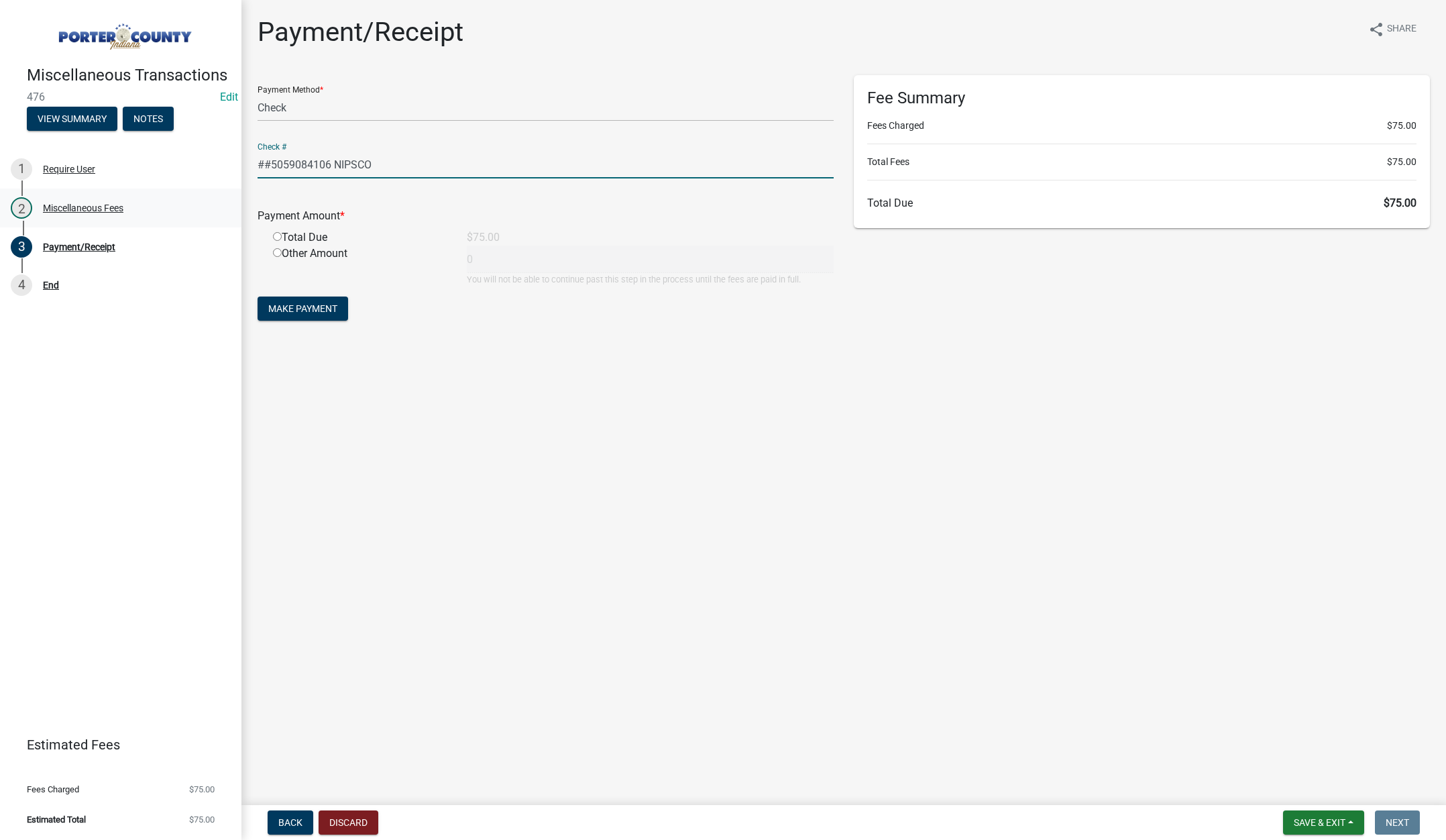
type input "##5059084106 NIPSCO"
click at [247, 173] on div "Payment Method * Credit Card POS Check Cash Online Check # ##5059084106 NIPSCO …" at bounding box center [545, 206] width 596 height 261
click at [280, 237] on input "radio" at bounding box center [277, 236] width 9 height 9
radio input "true"
type input "75"
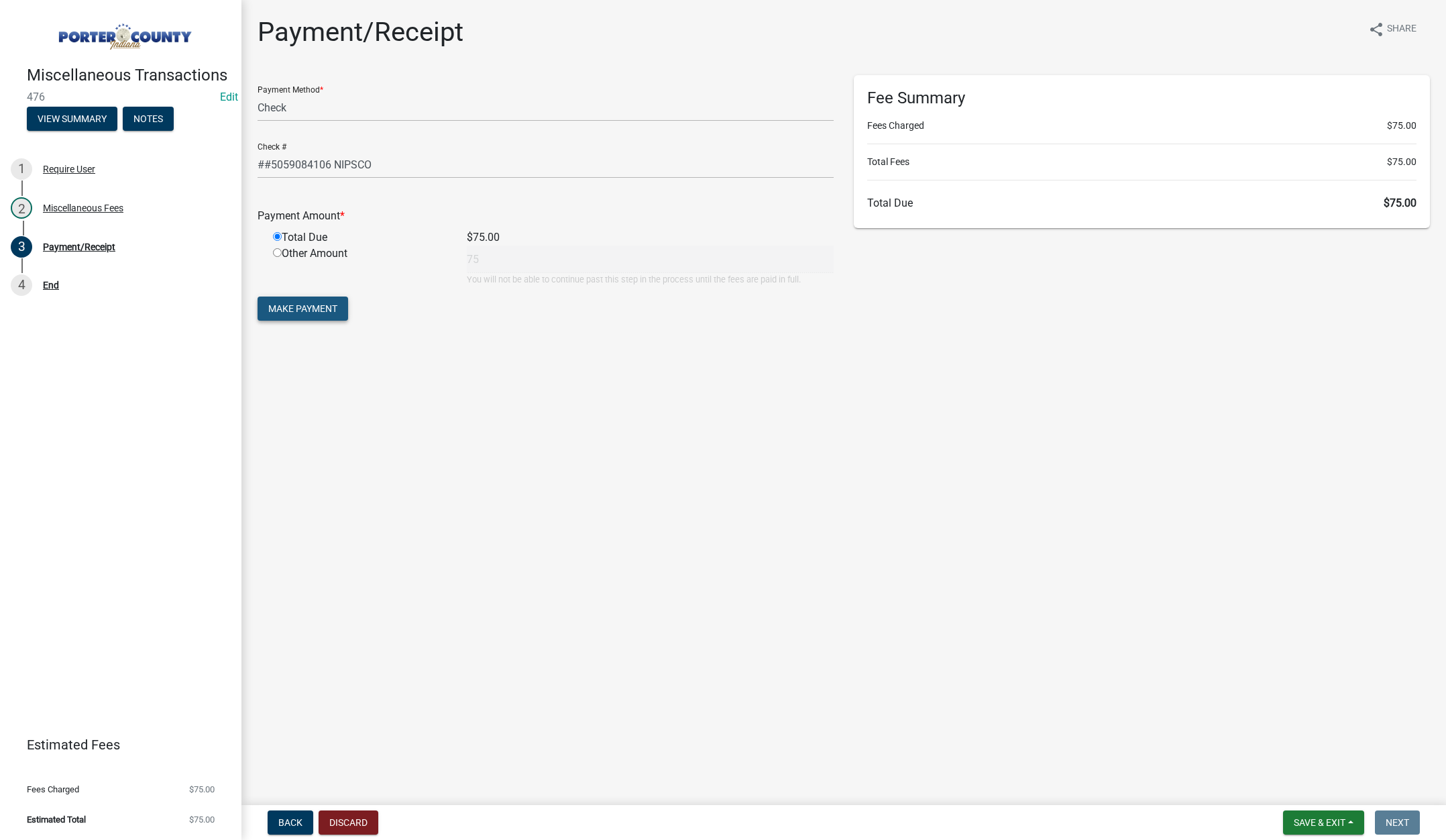
click at [320, 309] on span "Make Payment" at bounding box center [303, 308] width 69 height 11
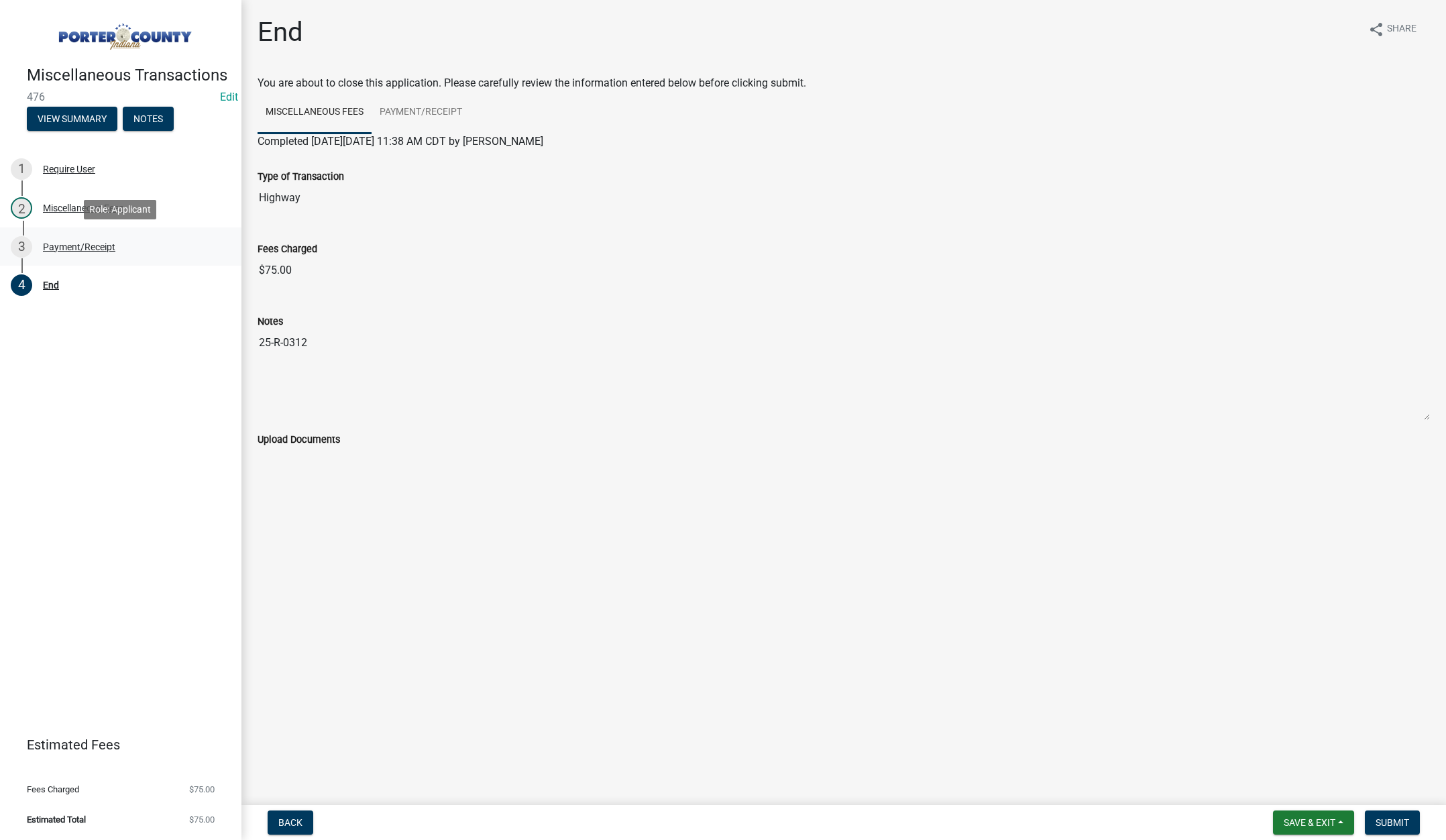
click at [86, 238] on div "3 Payment/Receipt" at bounding box center [116, 247] width 209 height 21
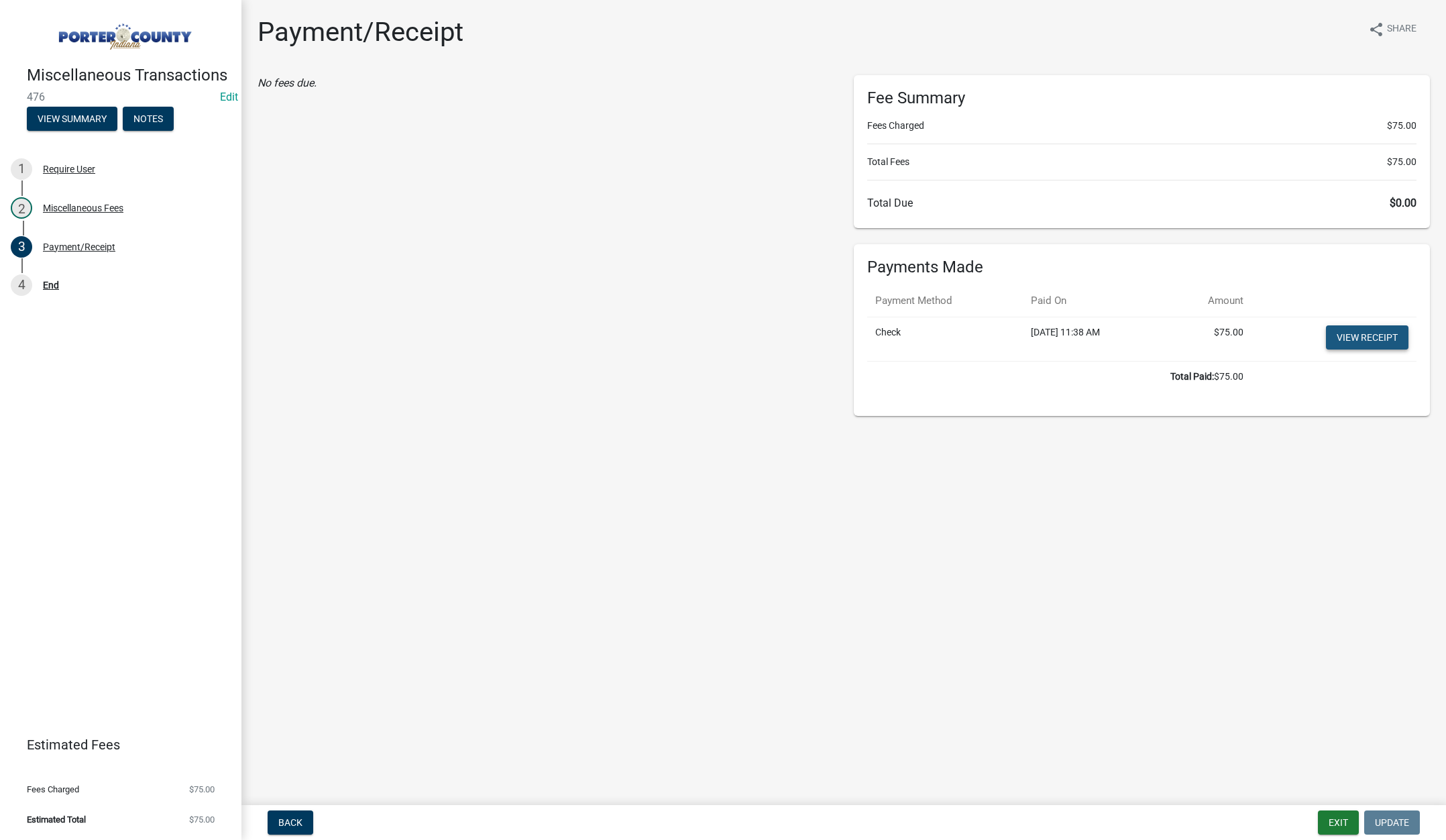
click at [1370, 334] on link "View receipt" at bounding box center [1367, 337] width 83 height 24
click at [1331, 825] on button "Exit" at bounding box center [1338, 822] width 41 height 24
